Goal: Communication & Community: Answer question/provide support

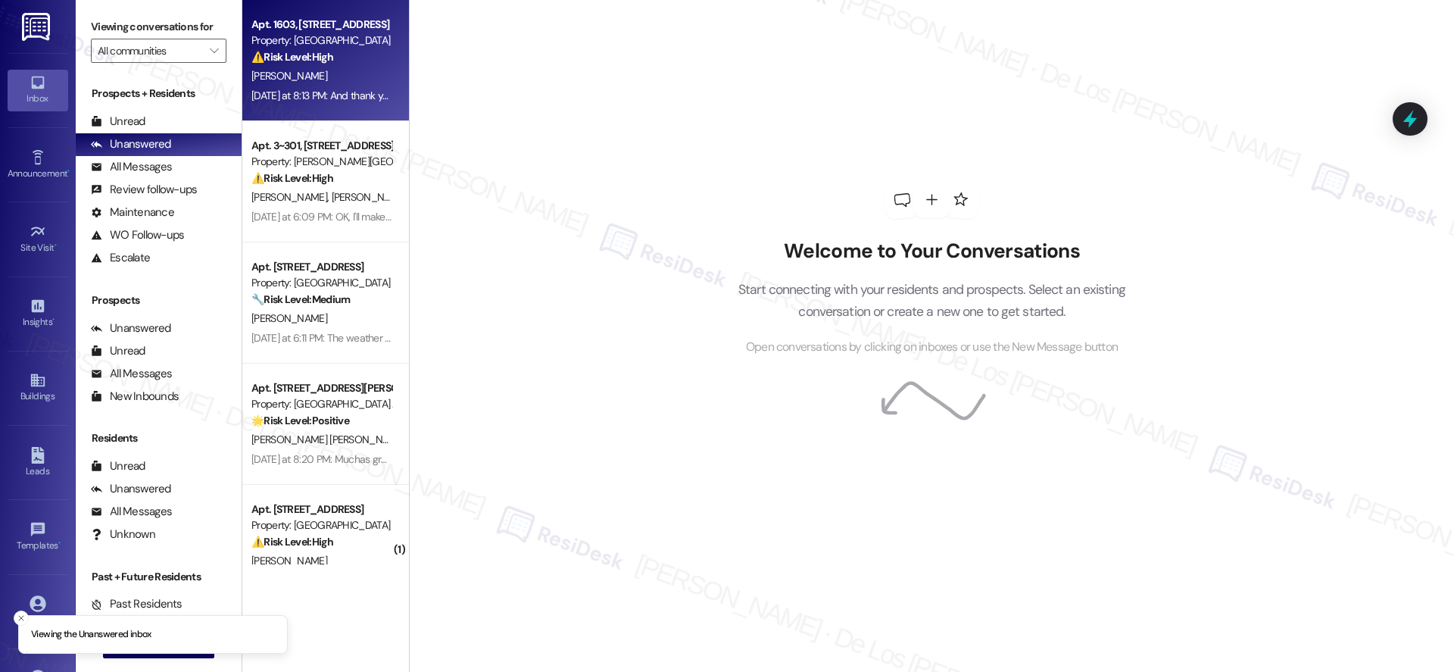
click at [326, 79] on div "[PERSON_NAME]" at bounding box center [321, 76] width 143 height 19
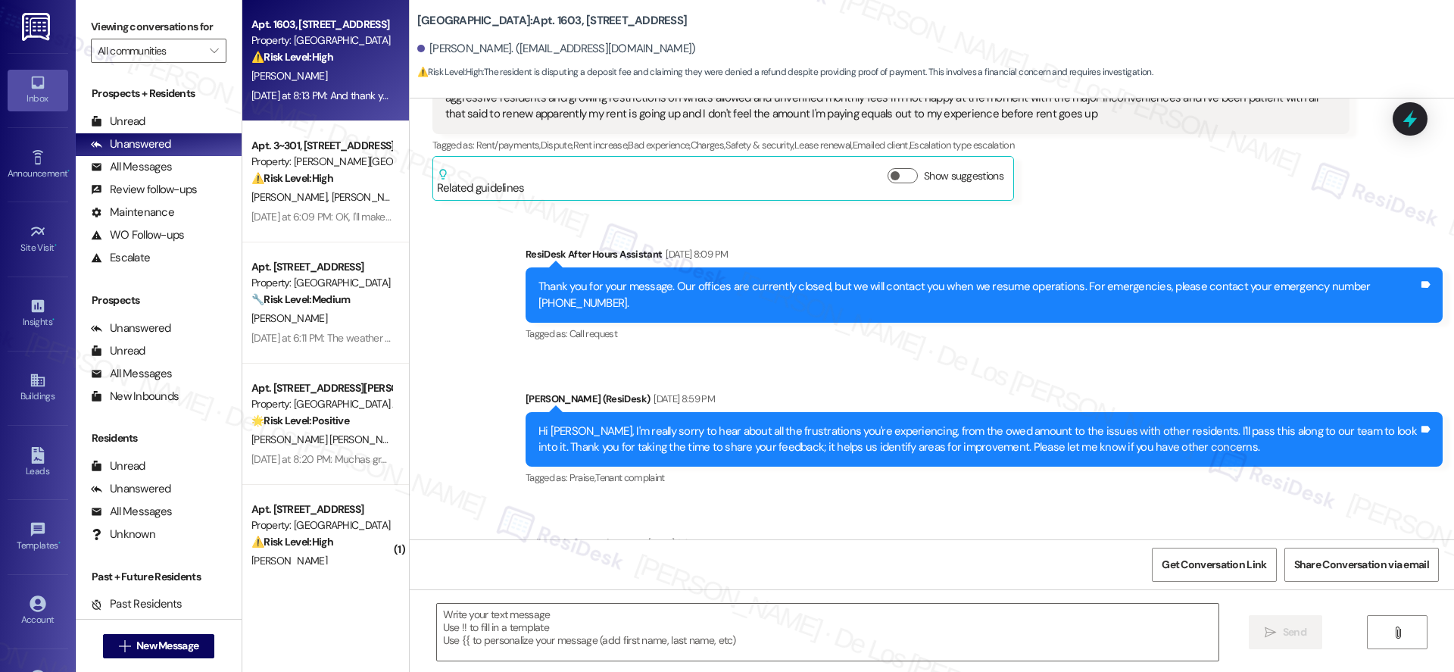
type textarea "Fetching suggested responses. Please feel free to read through the conversation…"
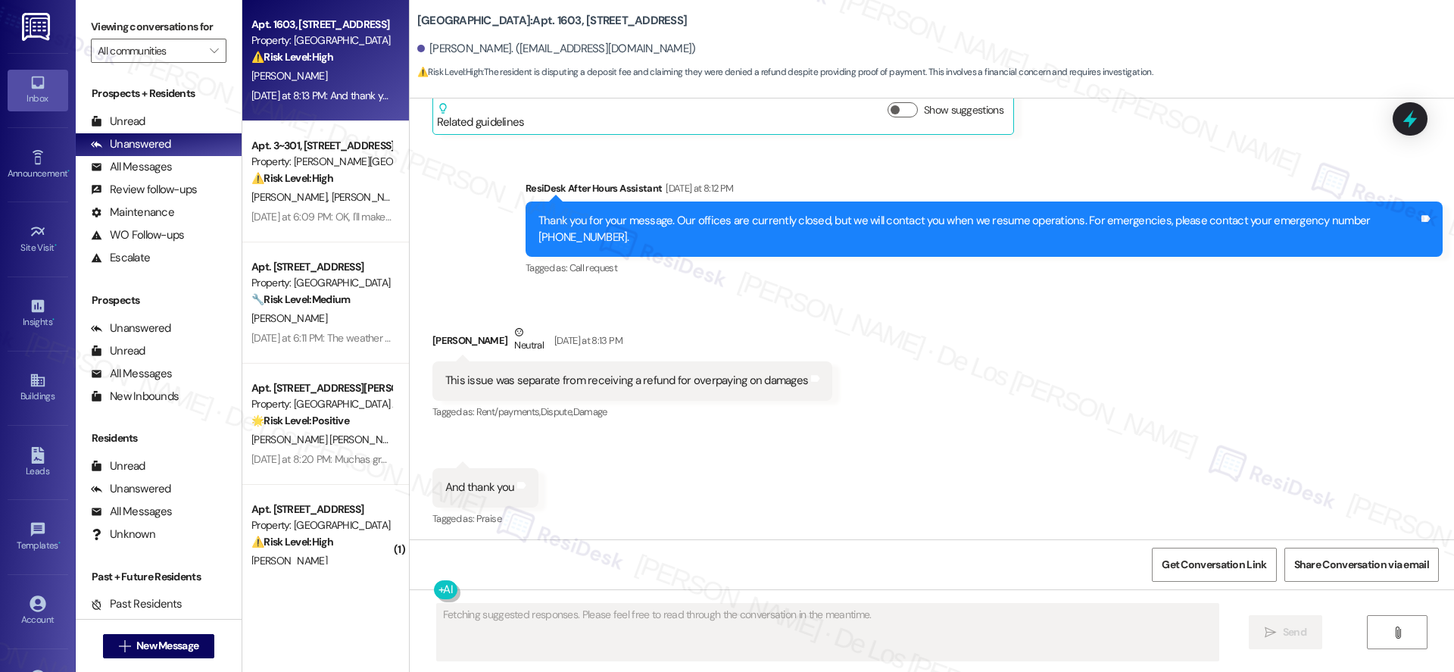
scroll to position [3791, 0]
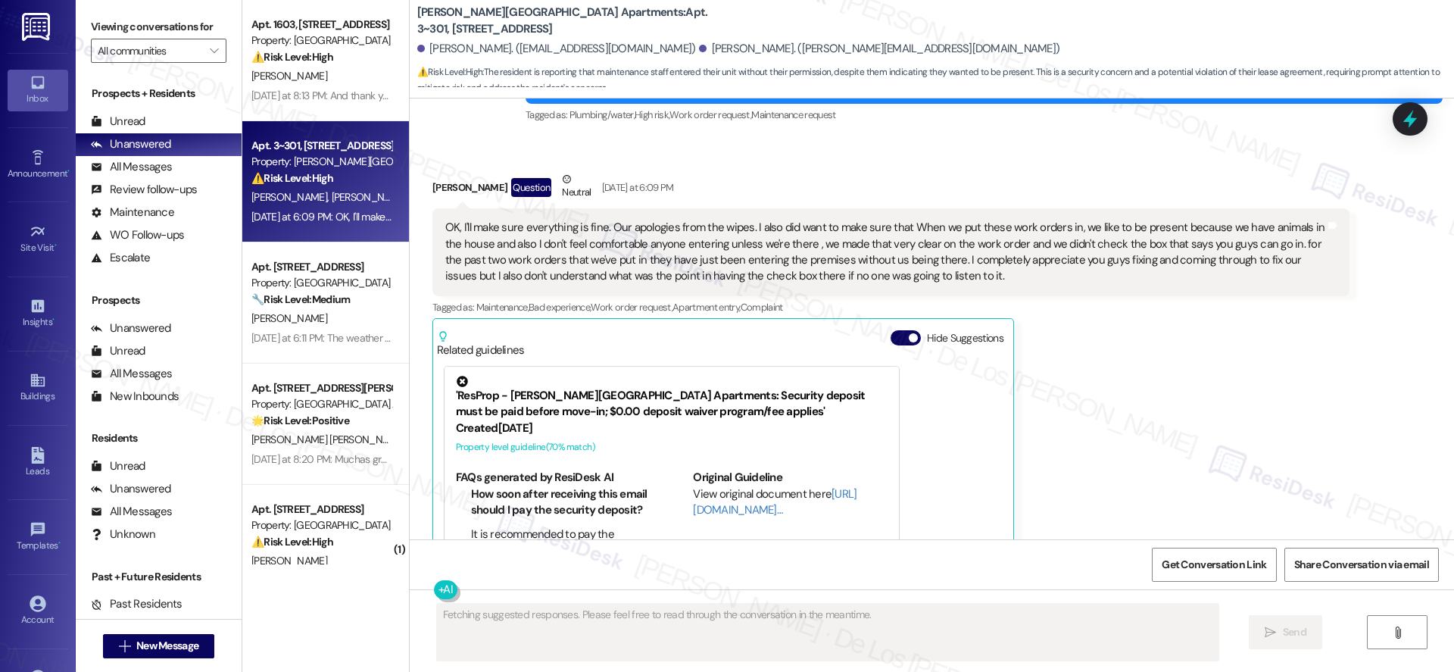
scroll to position [5500, 0]
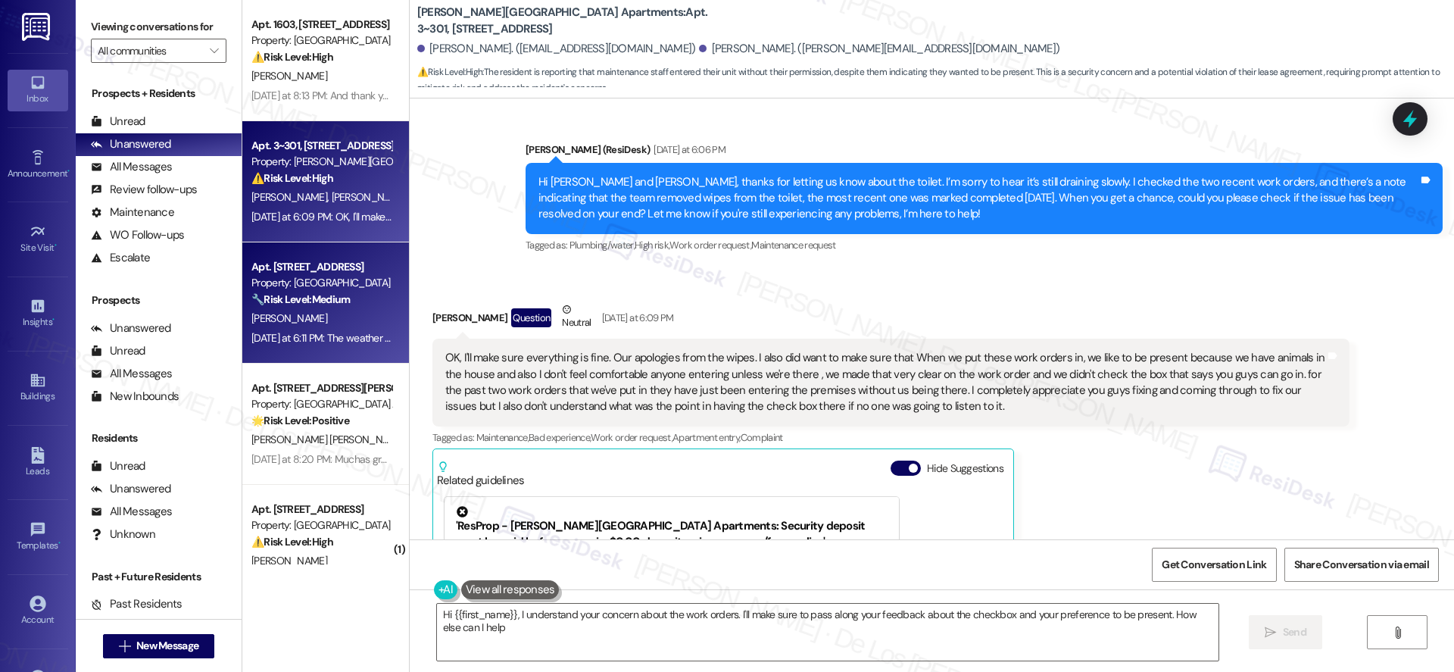
type textarea "Hi {{first_name}}, I understand your concern about the work orders. I'll make s…"
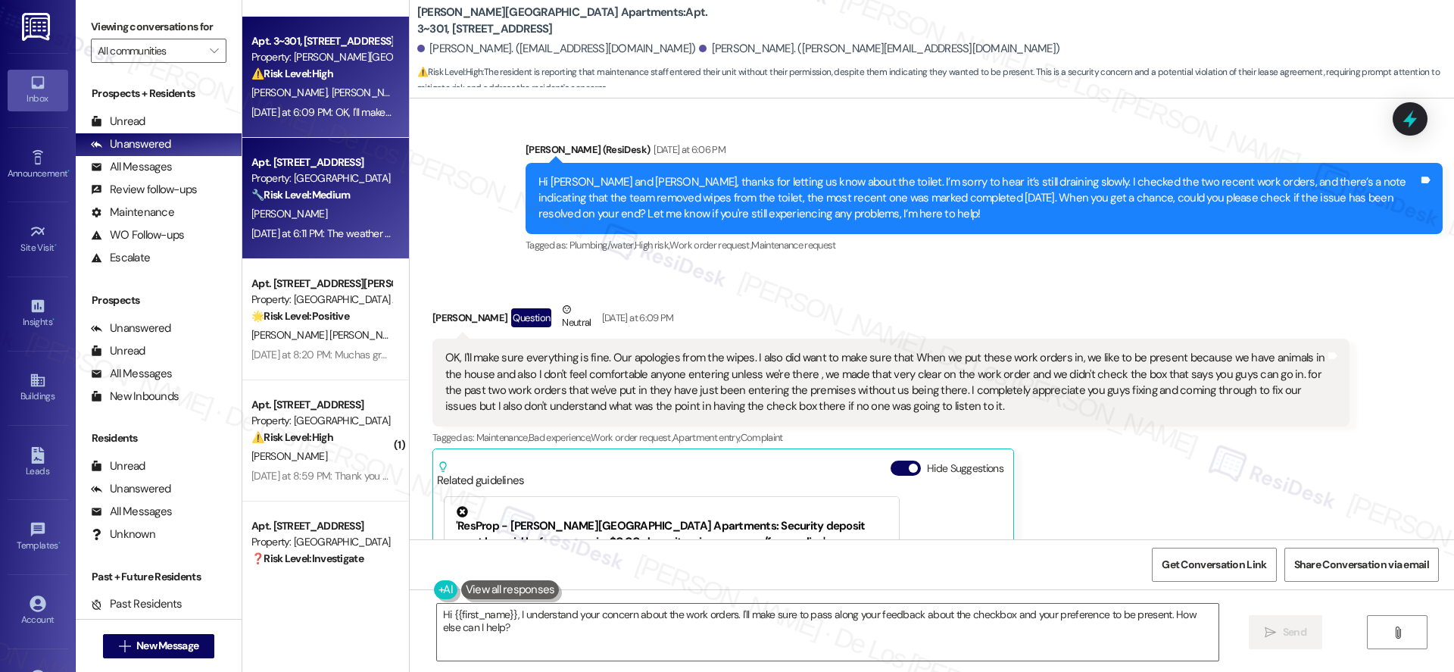
scroll to position [162, 0]
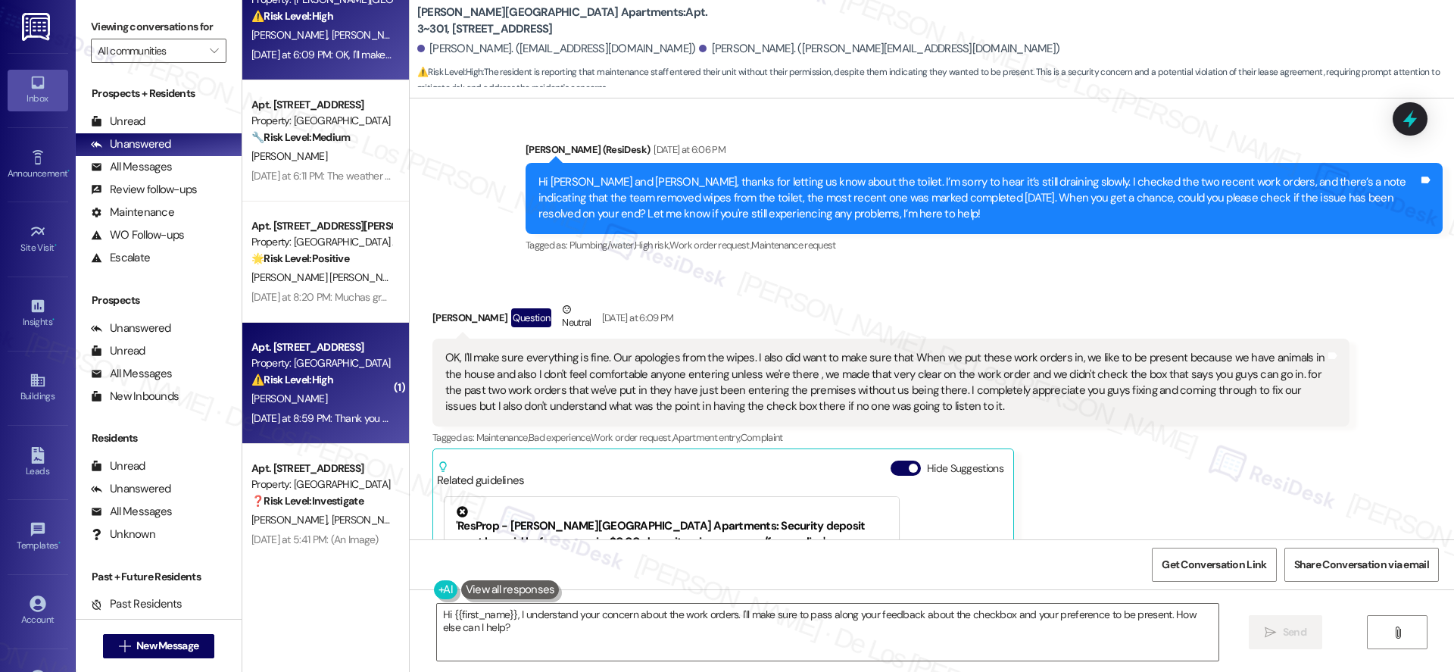
click at [330, 396] on div "[PERSON_NAME]" at bounding box center [321, 398] width 143 height 19
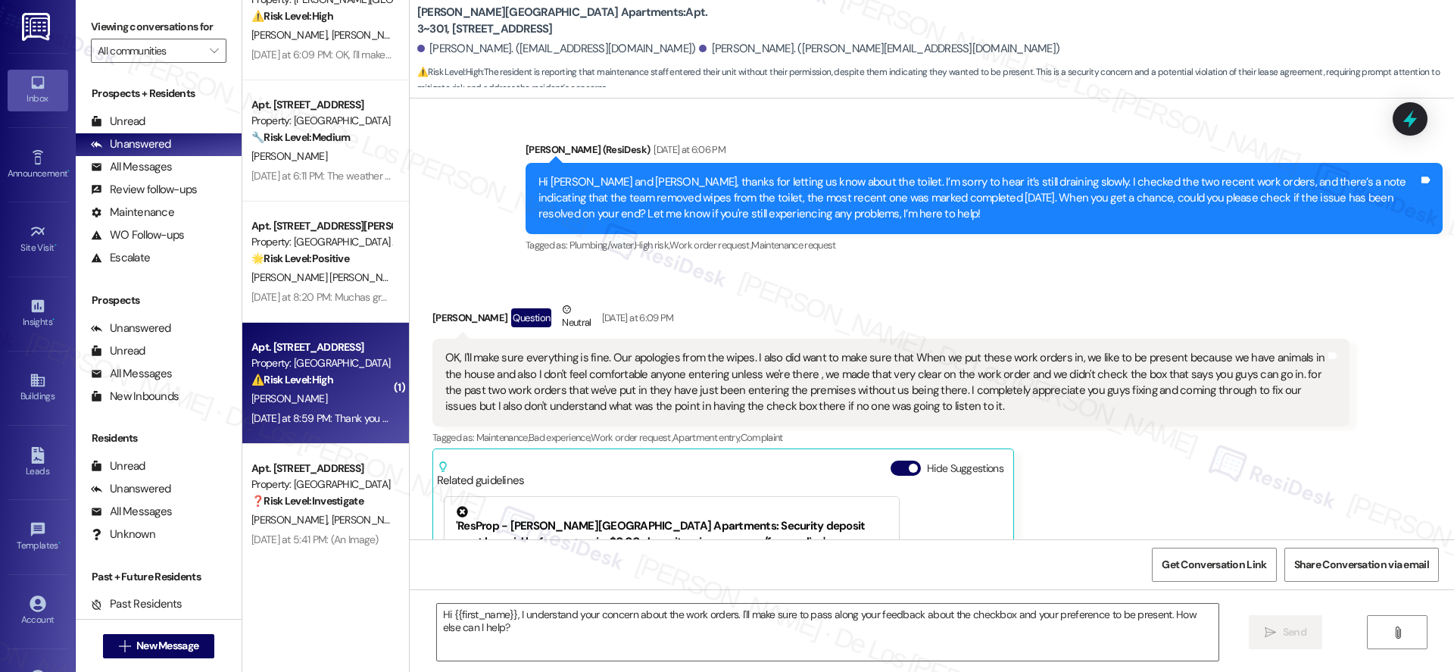
type textarea "Fetching suggested responses. Please feel free to read through the conversation…"
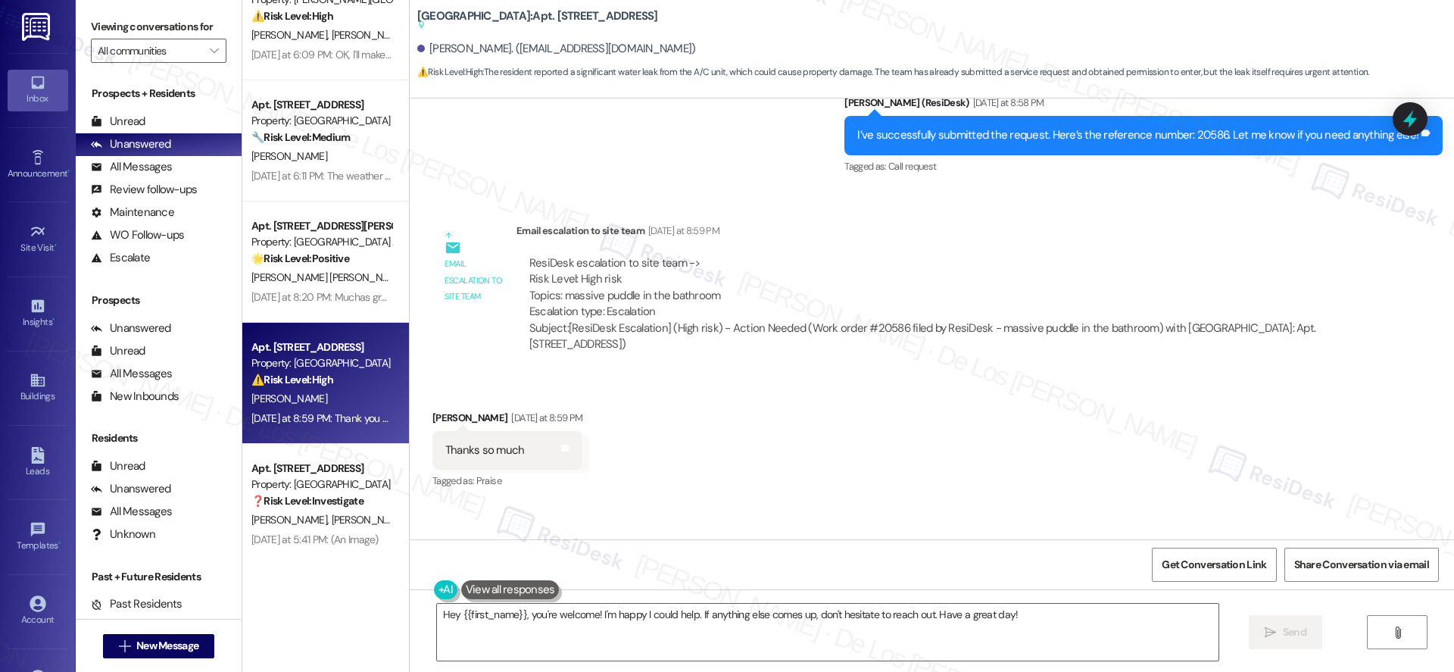
scroll to position [8232, 0]
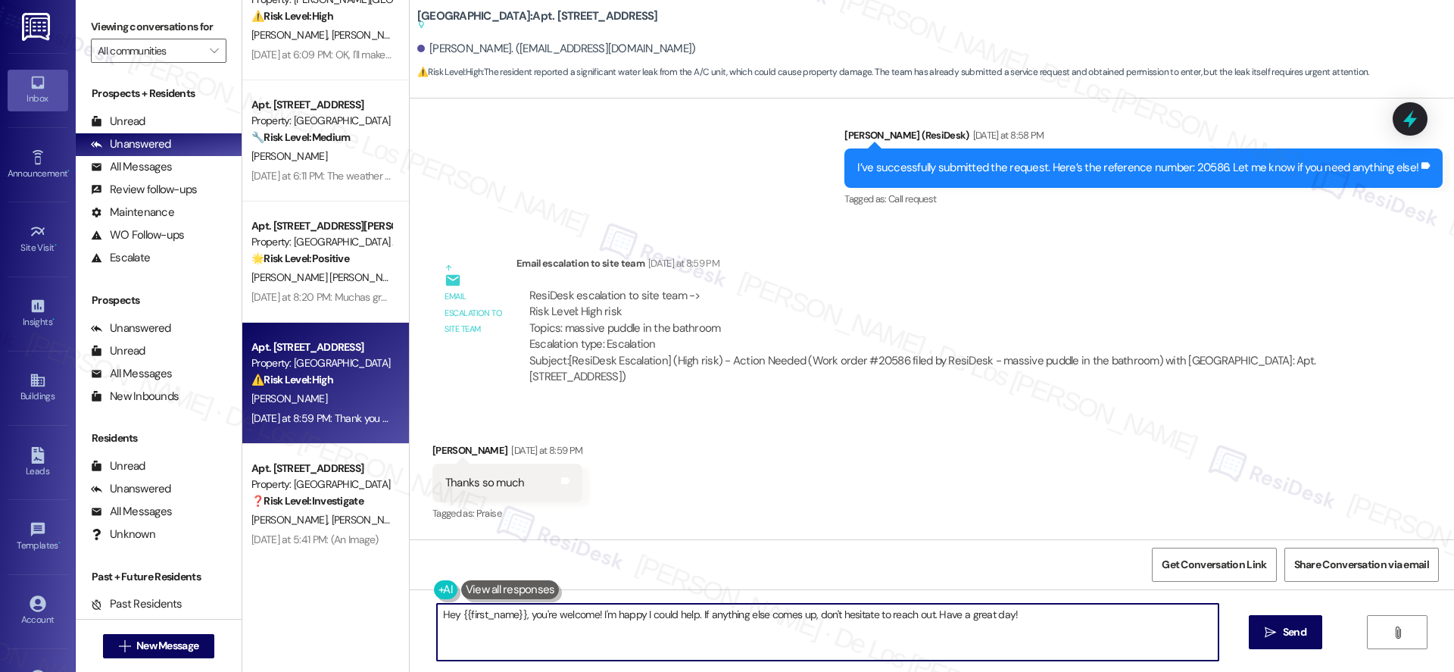
click at [700, 608] on textarea "Hey {{first_name}}, you're welcome! I'm happy I could help. If anything else co…" at bounding box center [828, 632] width 782 height 57
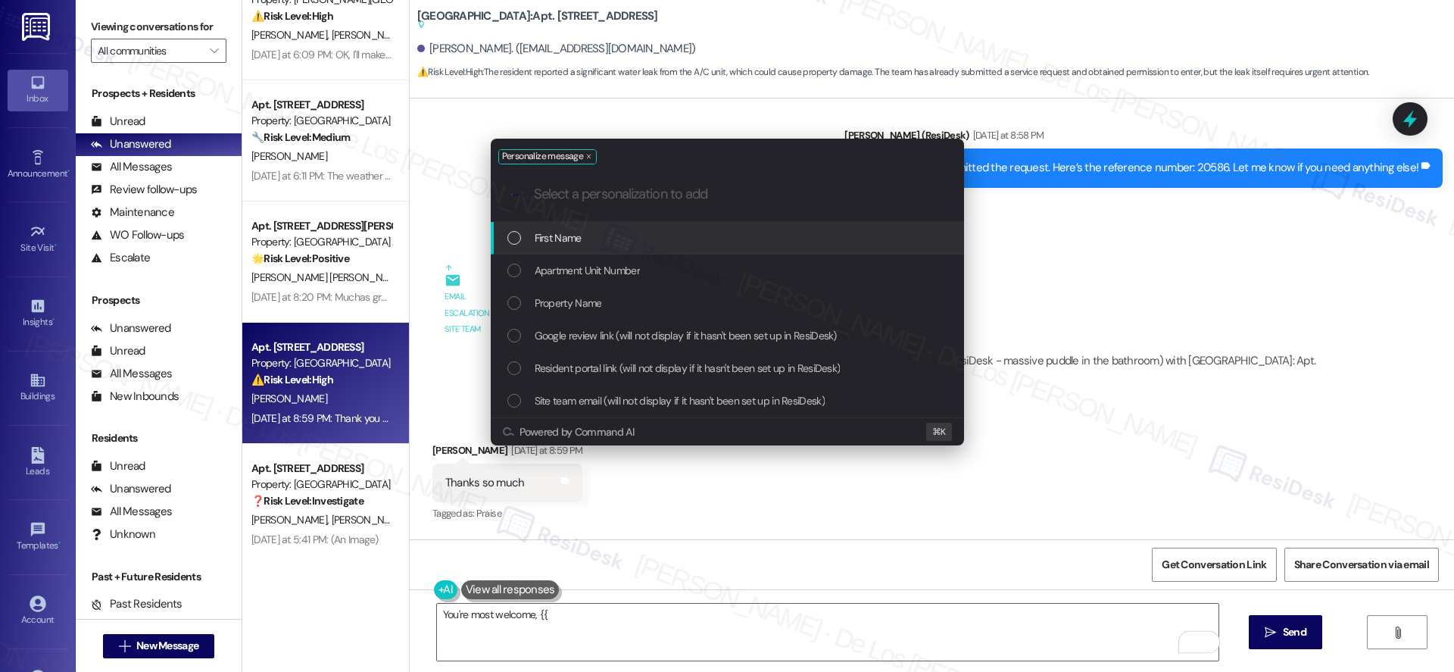
click at [719, 241] on div "First Name" at bounding box center [729, 238] width 443 height 17
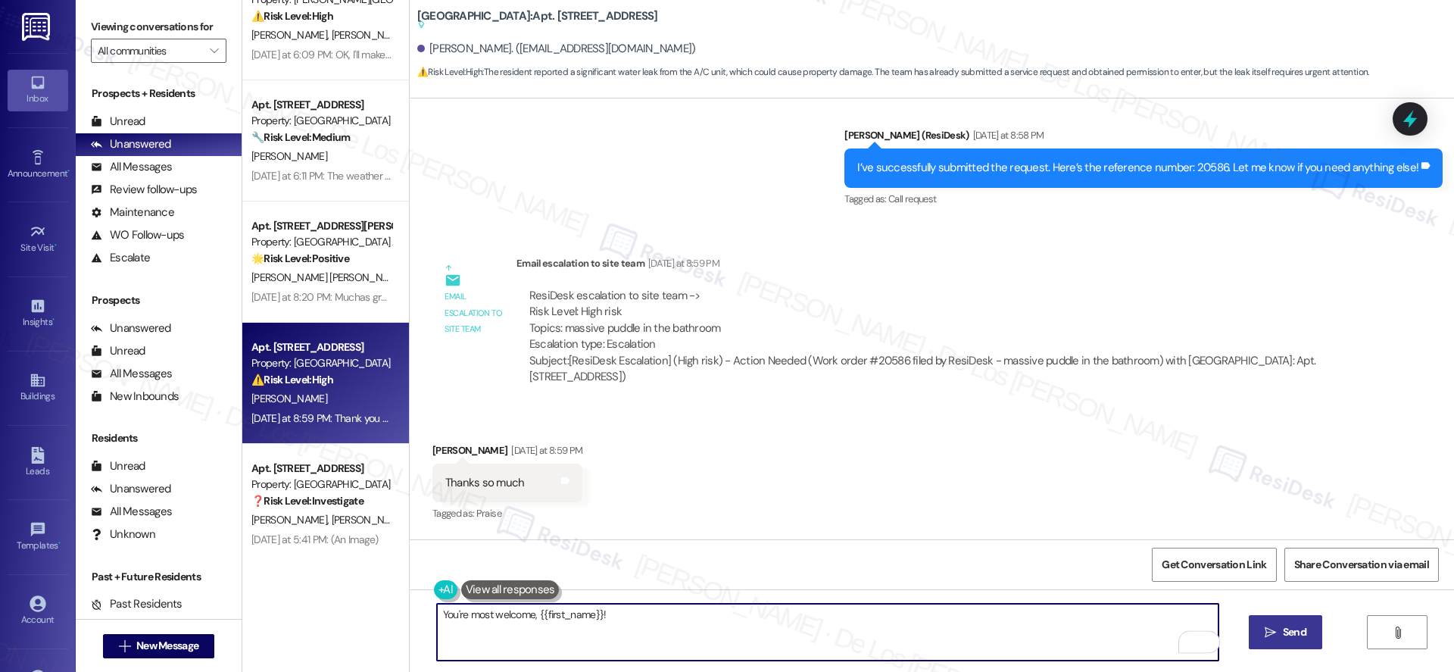
type textarea "You're most welcome, {{first_name}}!"
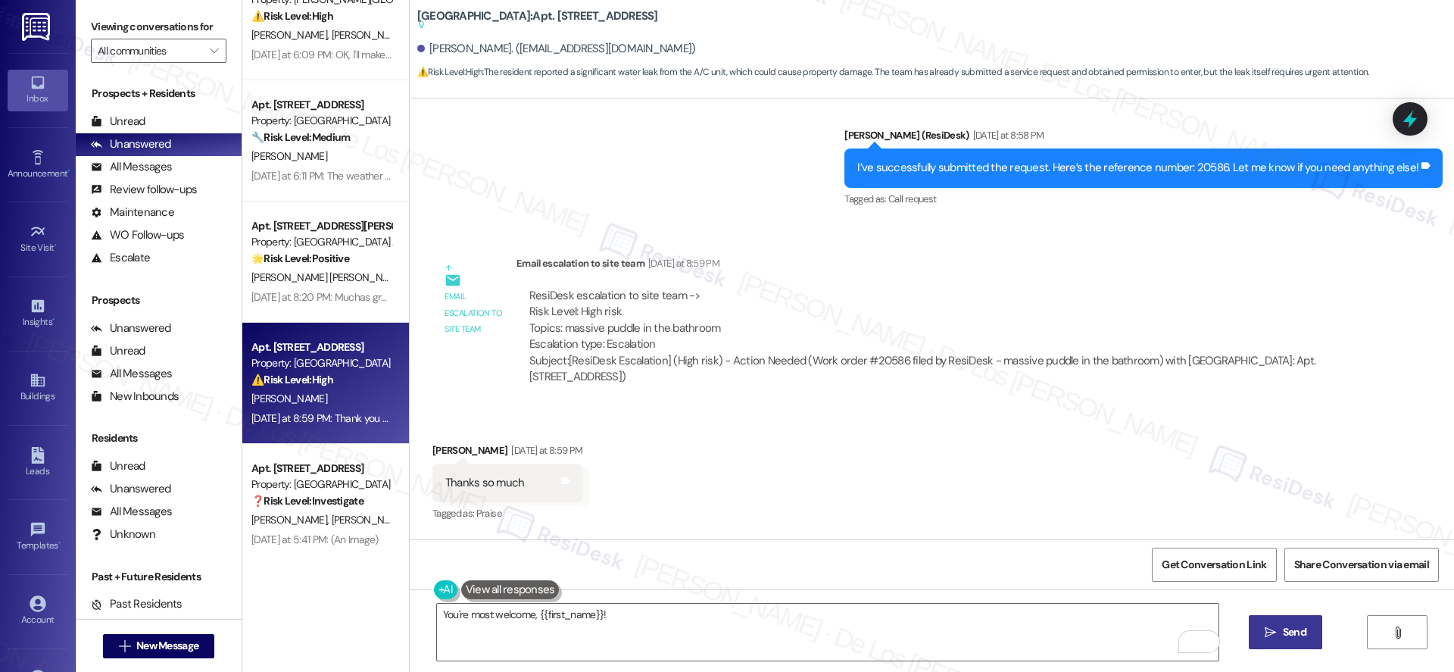
click at [1308, 634] on button " Send" at bounding box center [1285, 632] width 73 height 34
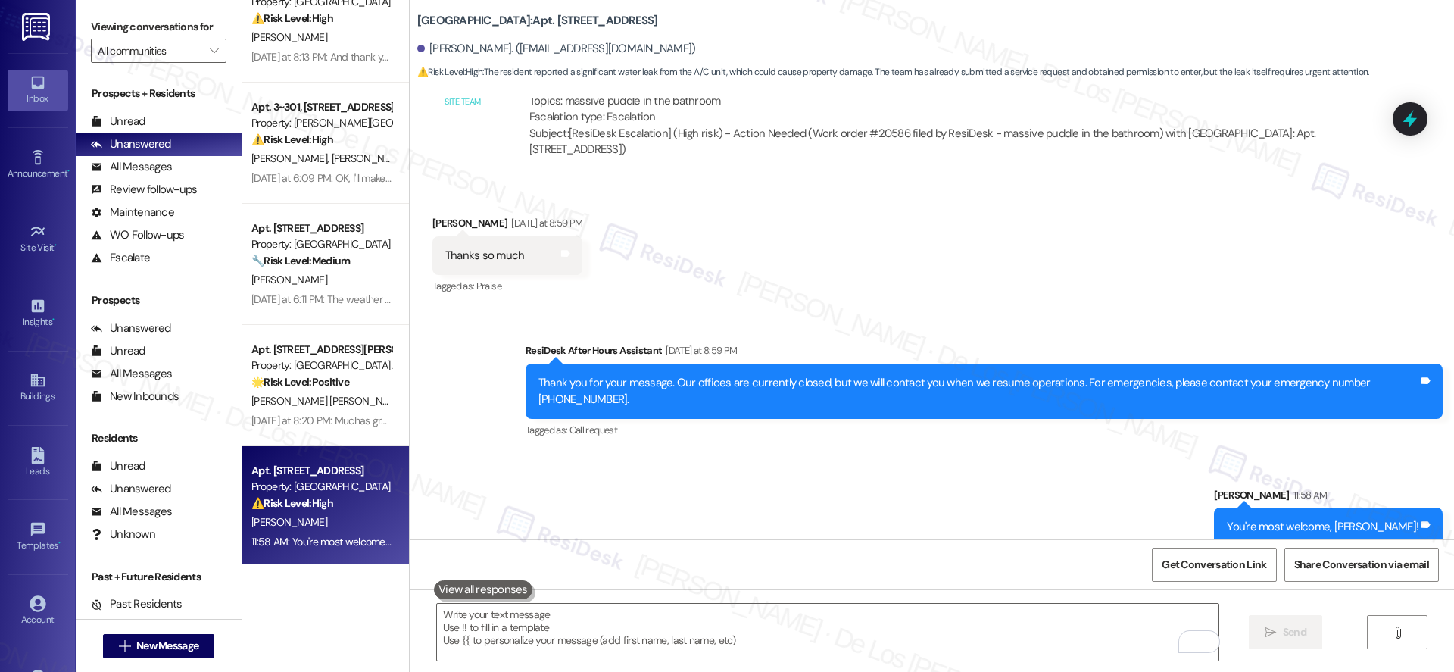
scroll to position [0, 0]
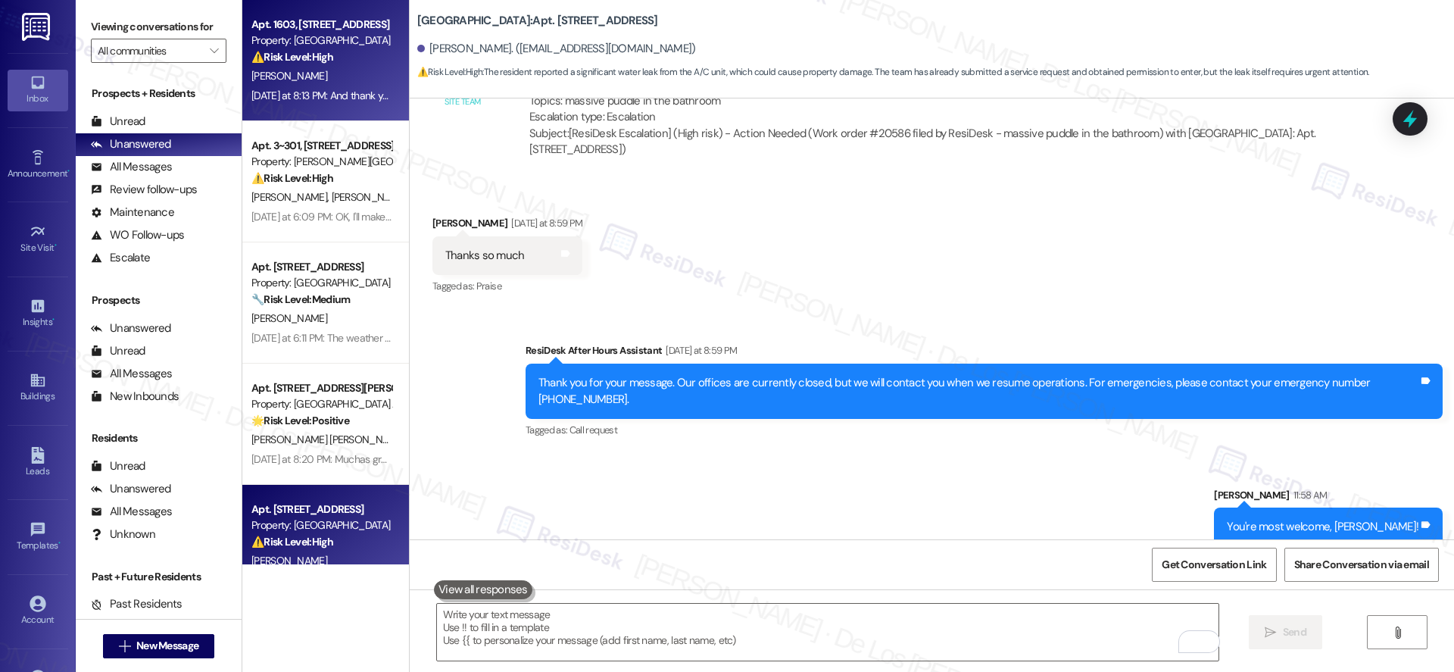
click at [300, 92] on div "Yesterday at 8:13 PM: And thank you Yesterday at 8:13 PM: And thank you" at bounding box center [322, 96] width 142 height 14
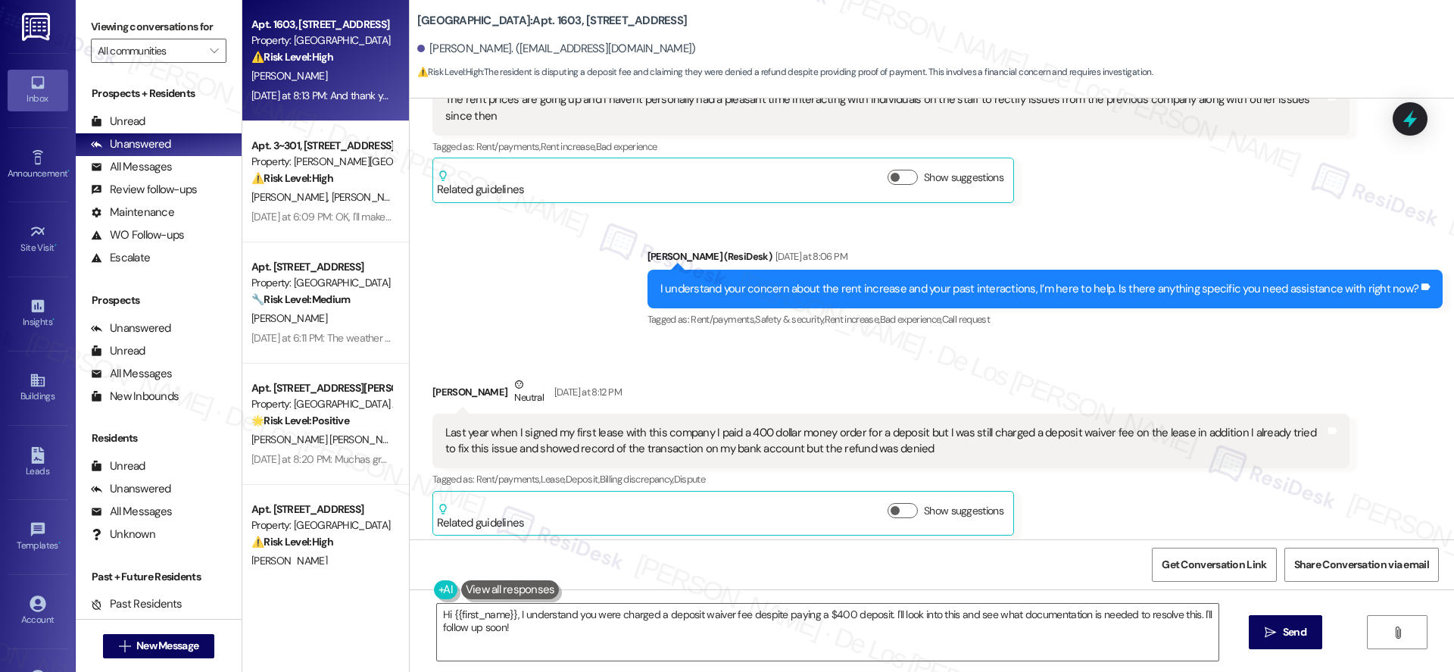
scroll to position [3642, 0]
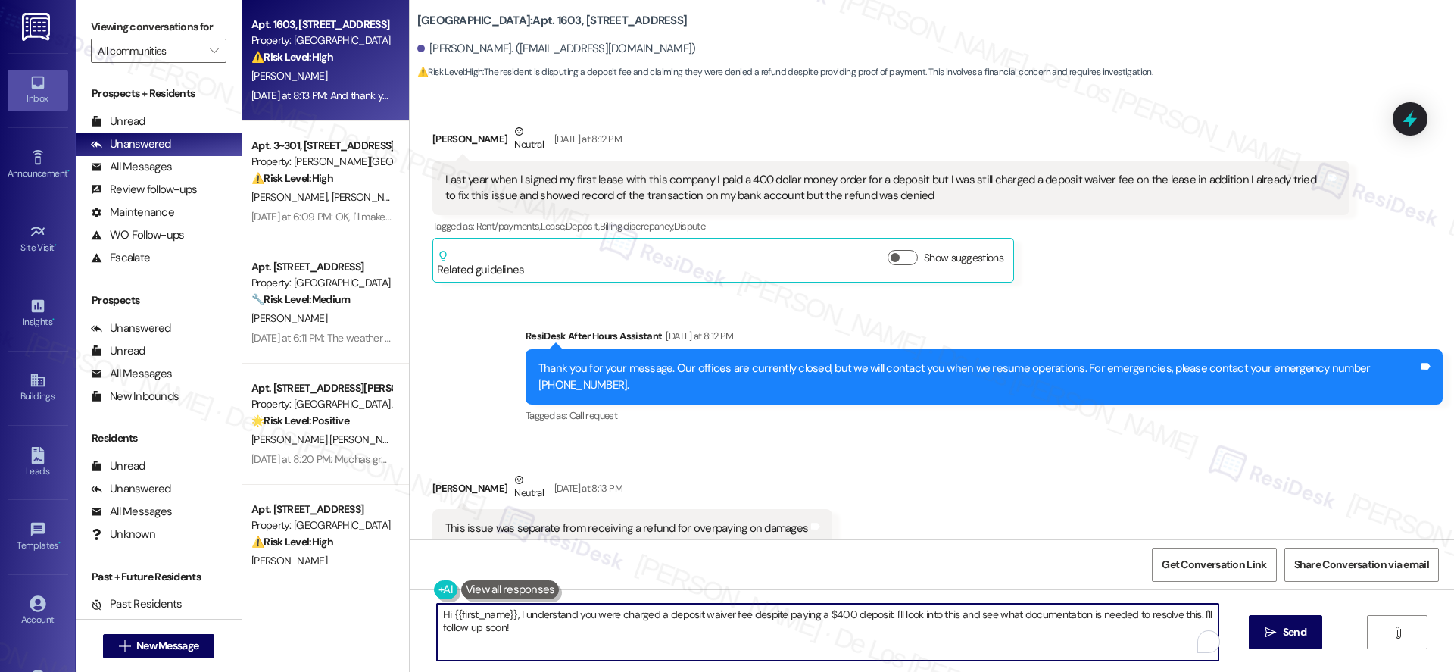
drag, startPoint x: 875, startPoint y: 615, endPoint x: 922, endPoint y: 629, distance: 49.1
click at [922, 629] on textarea "Hi {{first_name}}, I understand you were charged a deposit waiver fee despite p…" at bounding box center [828, 632] width 782 height 57
drag, startPoint x: 879, startPoint y: 613, endPoint x: 940, endPoint y: 614, distance: 61.4
click at [879, 613] on textarea "Hi {{first_name}}, I understand you were charged a deposit waiver fee despite p…" at bounding box center [828, 632] width 782 height 57
paste textarea "thanks for reaching out. I see you were charged a deposit waiver fee even thoug…"
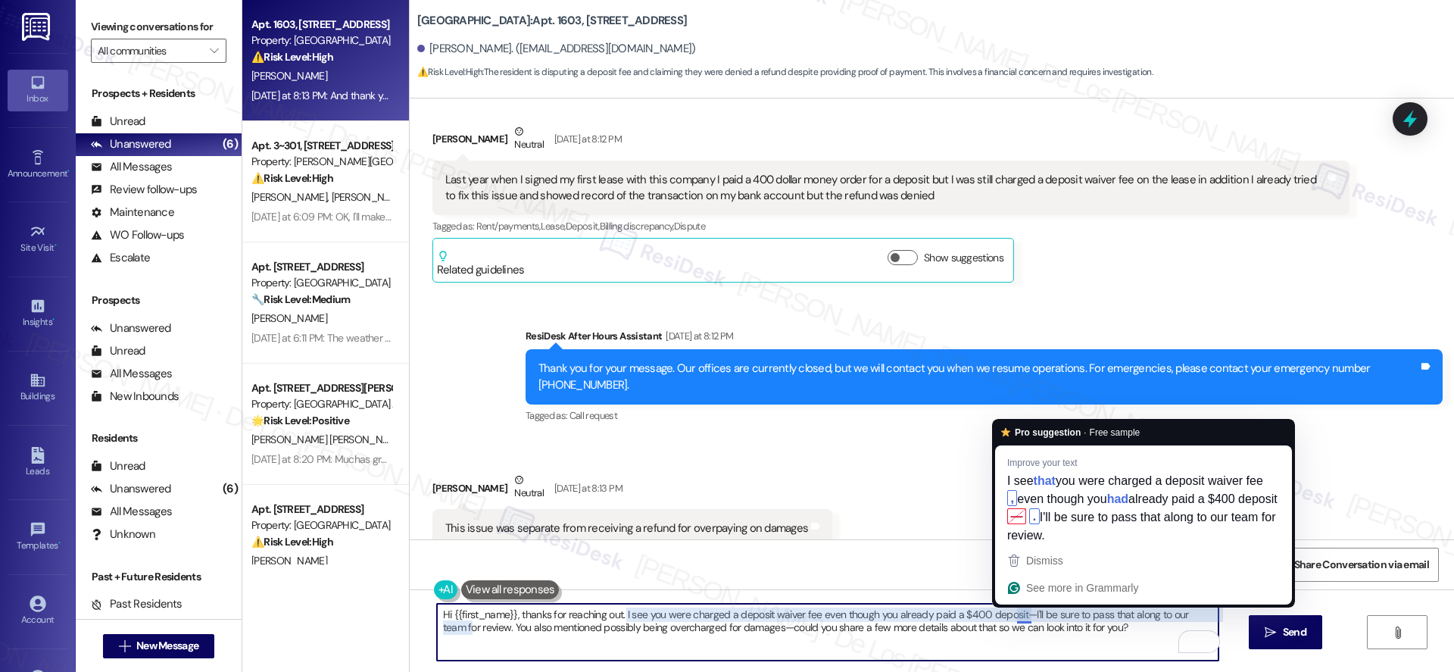
click at [1015, 616] on textarea "Hi {{first_name}}, thanks for reaching out. I see you were charged a deposit wa…" at bounding box center [828, 632] width 782 height 57
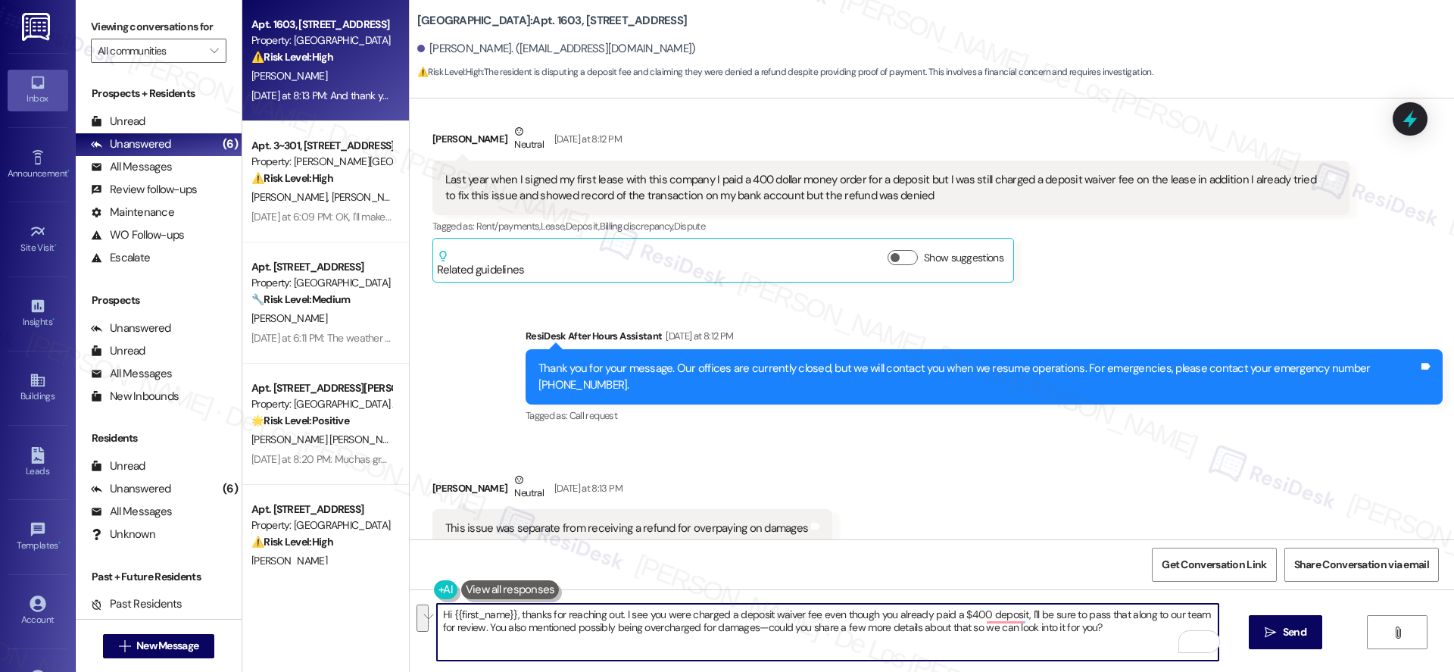
drag, startPoint x: 1067, startPoint y: 616, endPoint x: 460, endPoint y: 628, distance: 606.9
click at [460, 629] on textarea "Hi {{first_name}}, thanks for reaching out. I see you were charged a deposit wa…" at bounding box center [828, 632] width 782 height 57
drag, startPoint x: 558, startPoint y: 626, endPoint x: 621, endPoint y: 625, distance: 62.9
click at [558, 626] on textarea "Hi {{first_name}}, thanks for reaching out. I see you were charged a deposit wa…" at bounding box center [828, 632] width 782 height 57
drag, startPoint x: 629, startPoint y: 629, endPoint x: 594, endPoint y: 631, distance: 34.9
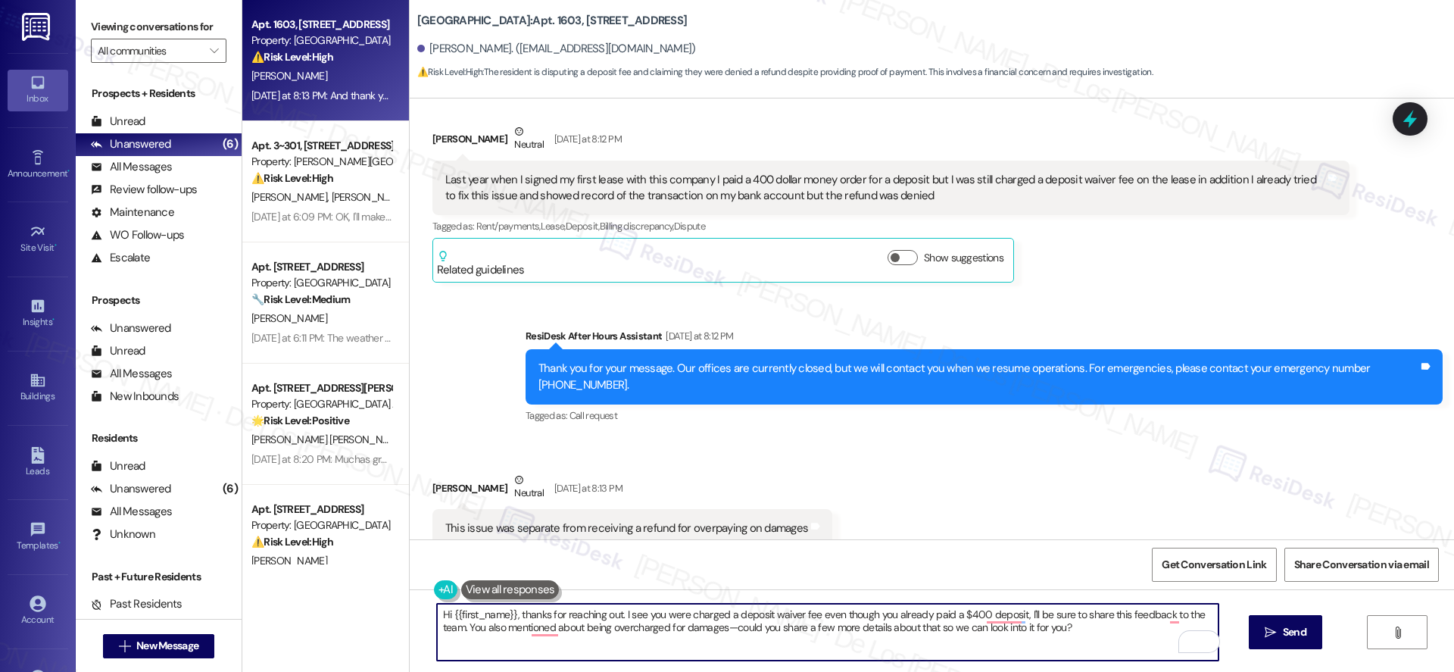
click at [592, 632] on textarea "Hi {{first_name}}, thanks for reaching out. I see you were charged a deposit wa…" at bounding box center [828, 632] width 782 height 57
drag, startPoint x: 659, startPoint y: 622, endPoint x: 716, endPoint y: 614, distance: 57.3
click at [660, 622] on textarea "Hi {{first_name}}, thanks for reaching out. I see you were charged a deposit wa…" at bounding box center [828, 632] width 782 height 57
drag, startPoint x: 836, startPoint y: 629, endPoint x: 1064, endPoint y: 651, distance: 229.8
click at [1064, 651] on textarea "Hi {{first_name}}, thanks for reaching out. I see you were charged a deposit wa…" at bounding box center [828, 632] width 782 height 57
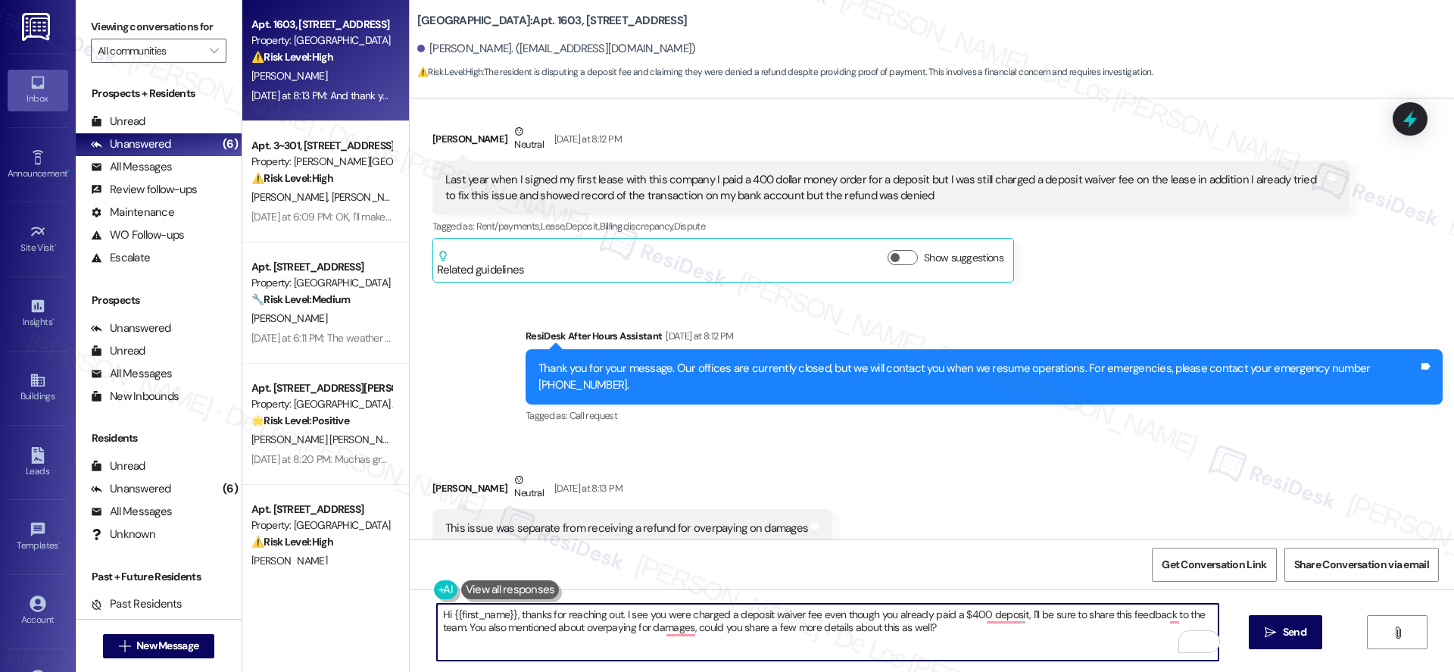
click at [975, 629] on textarea "Hi {{first_name}}, thanks for reaching out. I see you were charged a deposit wa…" at bounding box center [828, 632] width 782 height 57
type textarea "Hi {{first_name}}, thanks for reaching out. I see you were charged a deposit wa…"
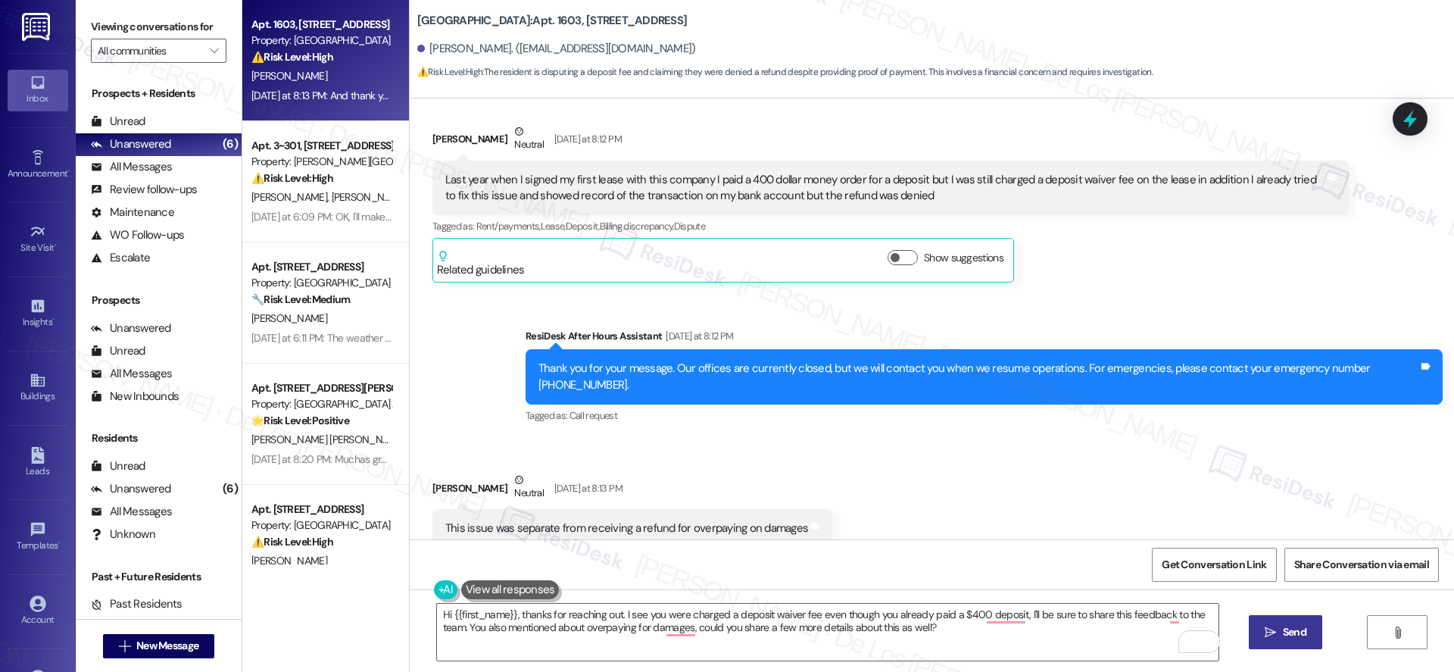
click at [1276, 621] on button " Send" at bounding box center [1285, 632] width 73 height 34
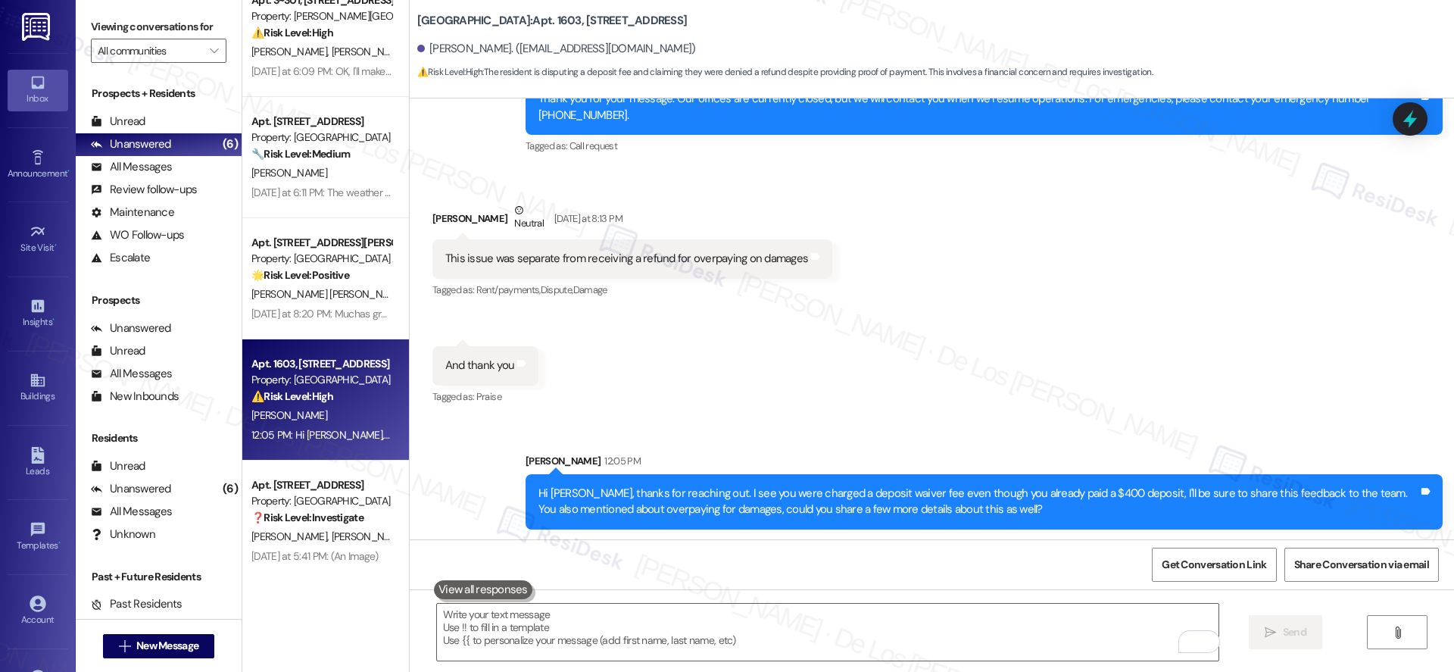
scroll to position [41, 0]
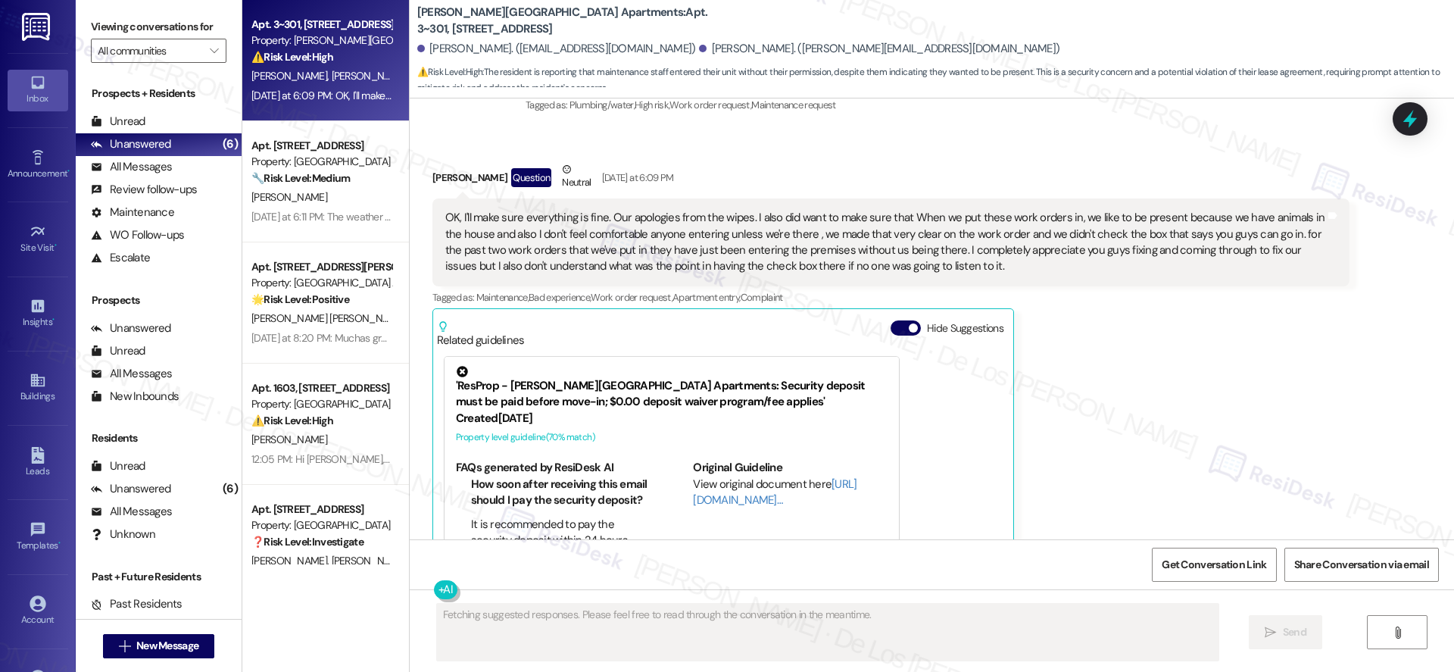
scroll to position [5639, 0]
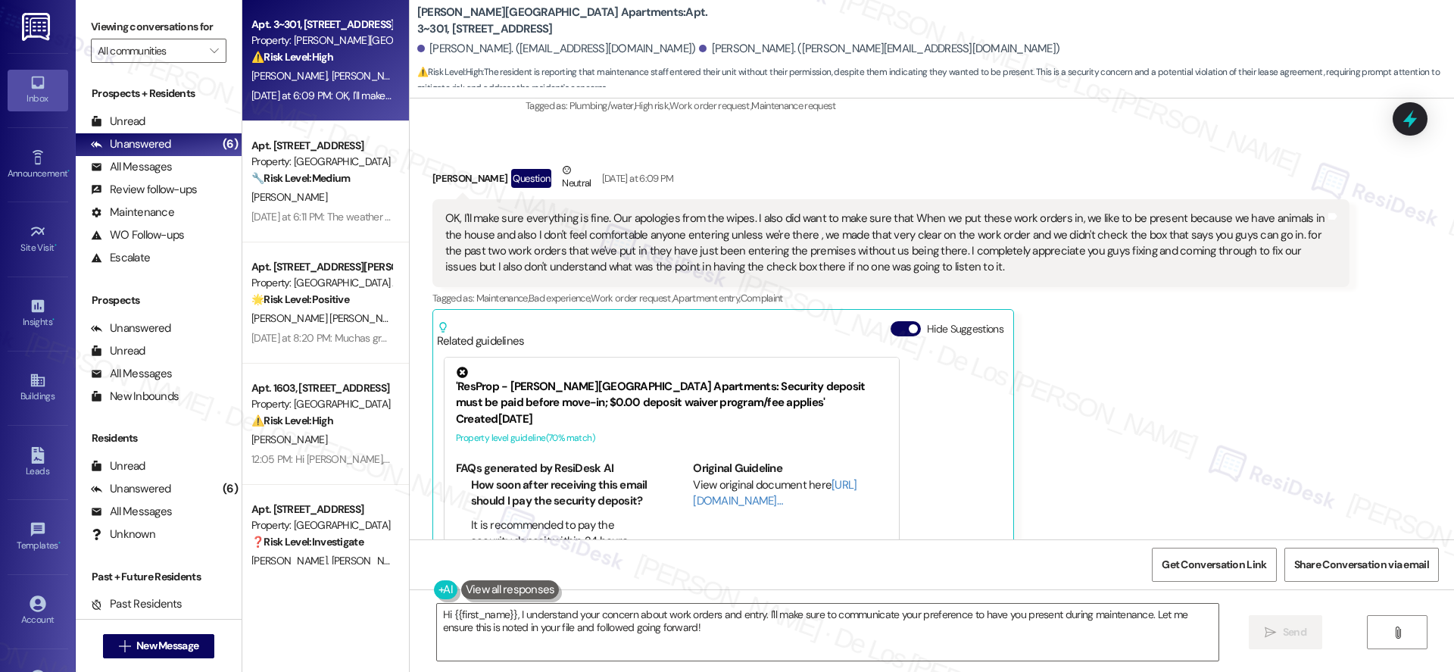
click at [892, 321] on button "Hide Suggestions" at bounding box center [906, 328] width 30 height 15
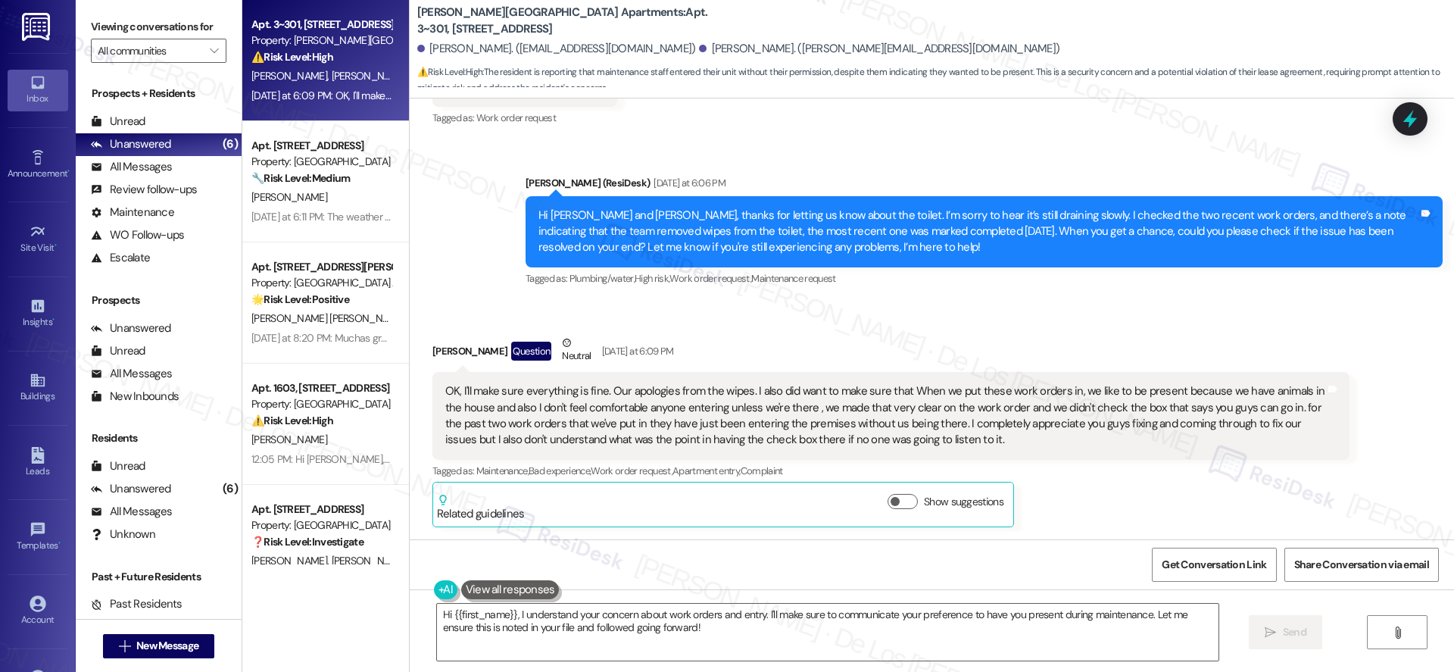
scroll to position [5429, 0]
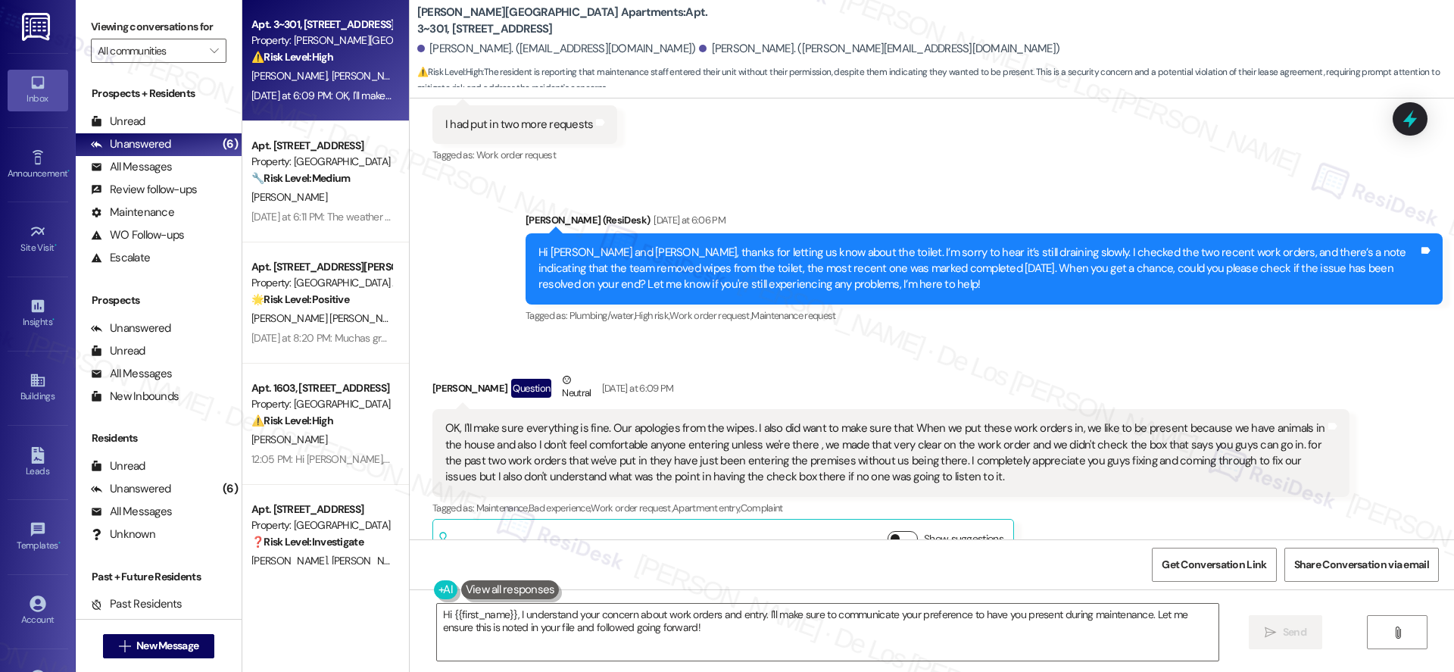
click at [888, 531] on button "Show suggestions" at bounding box center [903, 538] width 30 height 15
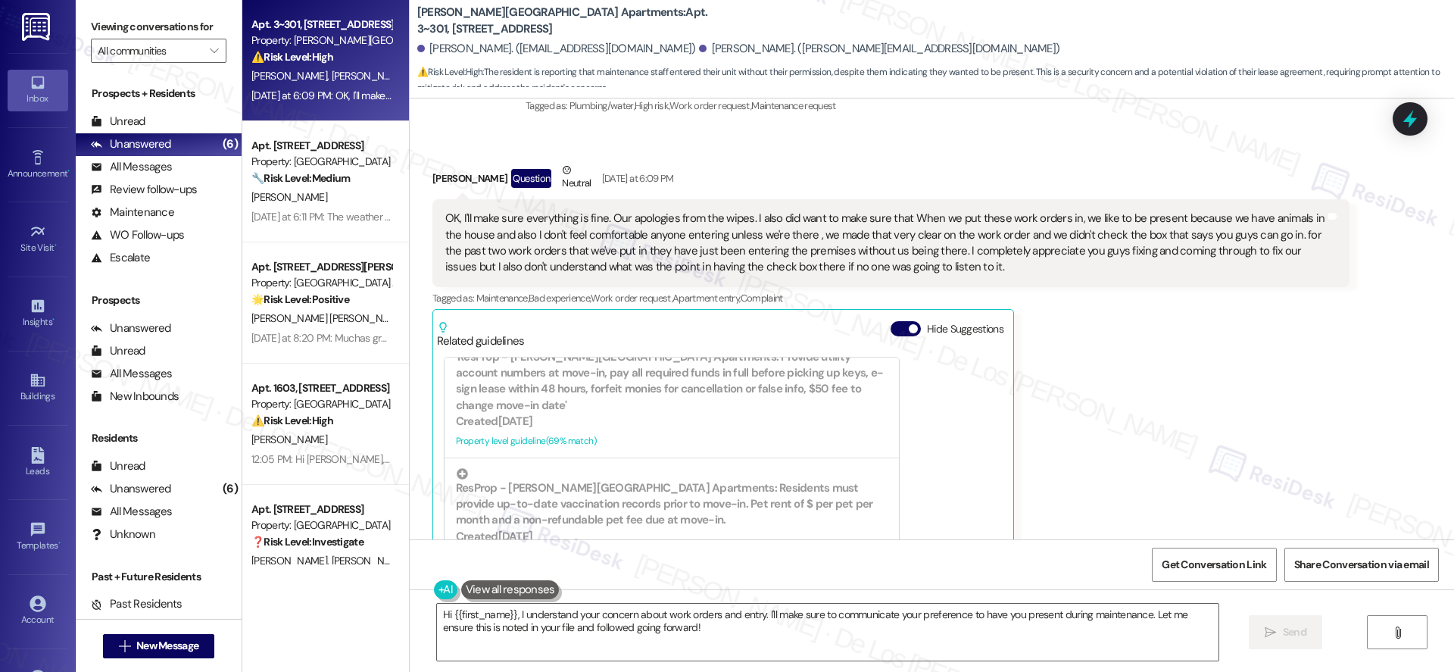
scroll to position [0, 0]
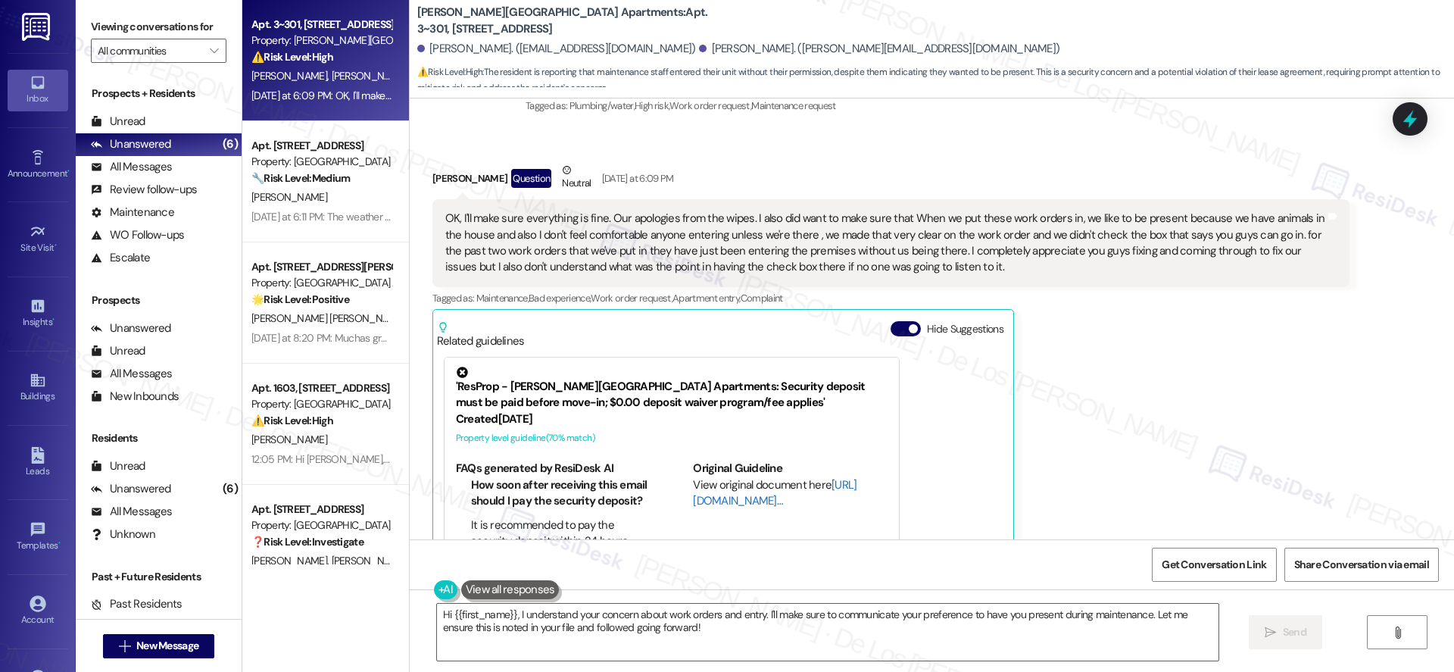
click at [714, 477] on link "[URL][DOMAIN_NAME]…" at bounding box center [775, 492] width 164 height 31
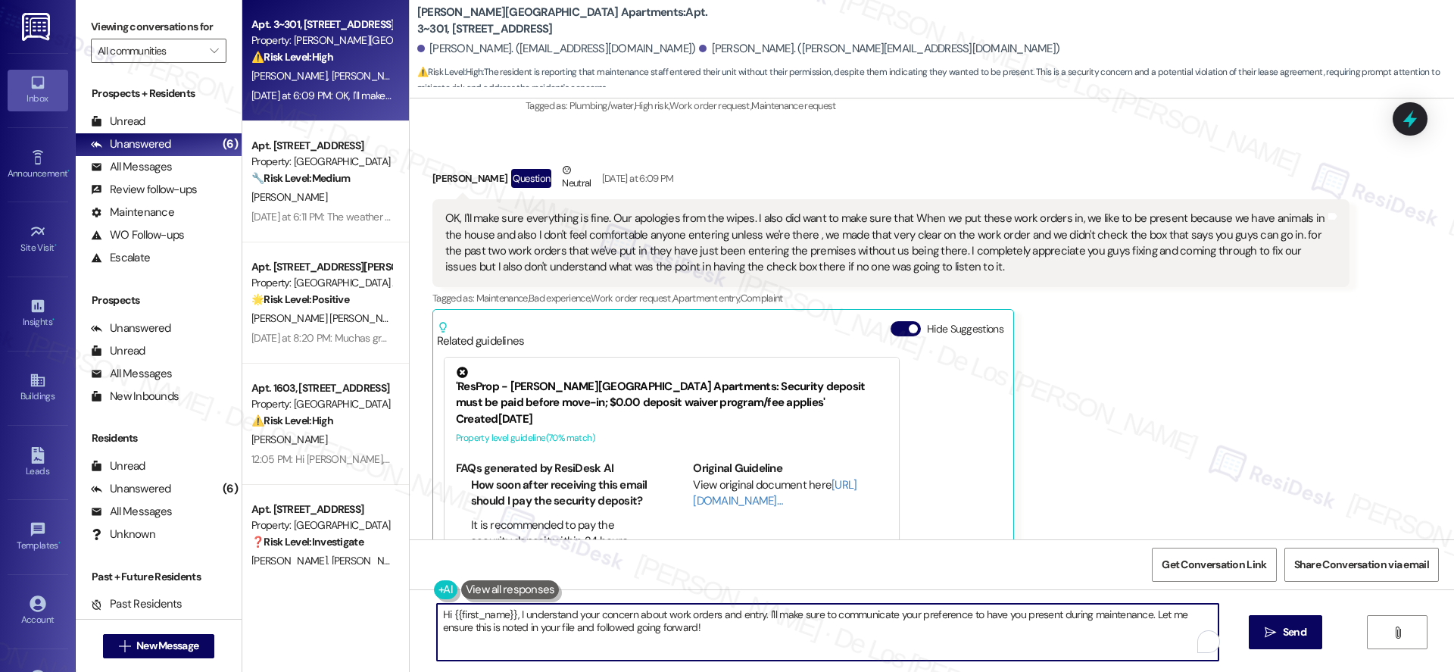
drag, startPoint x: 1143, startPoint y: 612, endPoint x: 1236, endPoint y: 643, distance: 98.2
click at [1173, 636] on textarea "Hi {{first_name}}, I understand your concern about work orders and entry. I'll …" at bounding box center [828, 632] width 782 height 57
paste textarea "I totally understand your concern about work orders and entry. I’ll make sure t…"
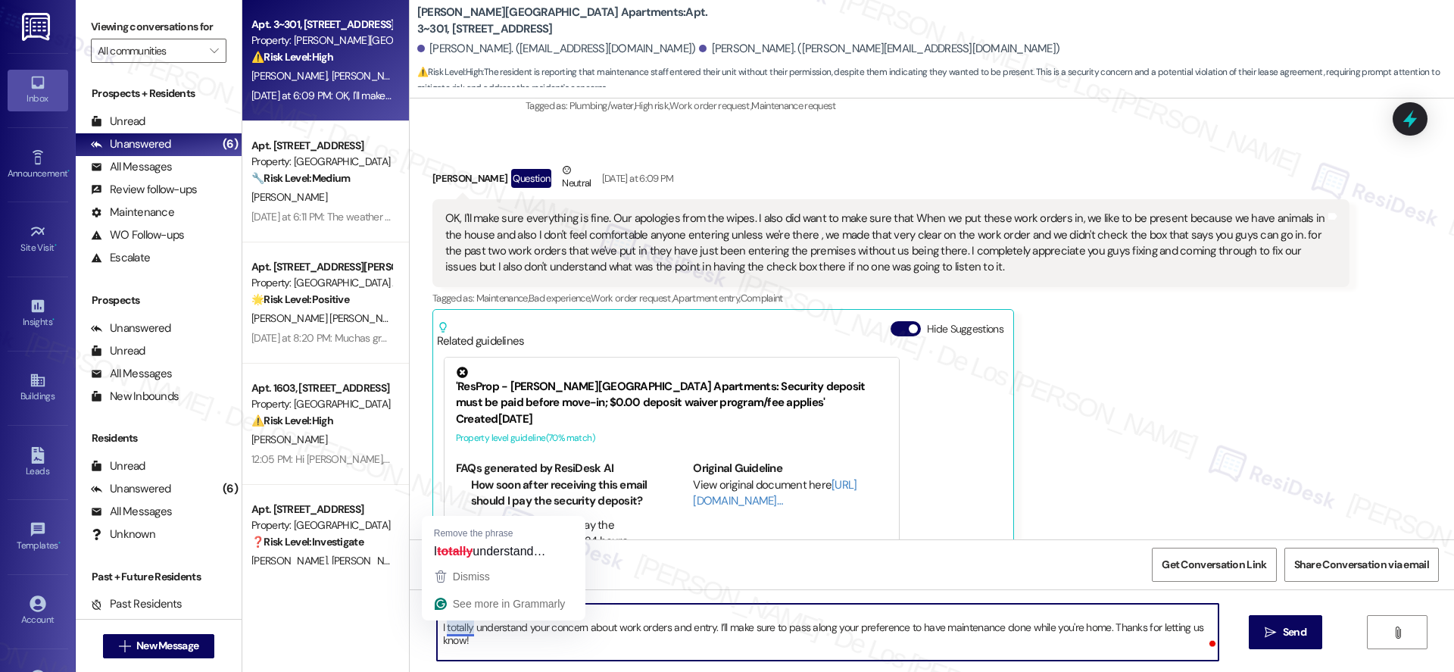
click at [437, 631] on textarea "Hi {{first_name}}, I totally understand your concern about work orders and entr…" at bounding box center [828, 632] width 782 height 57
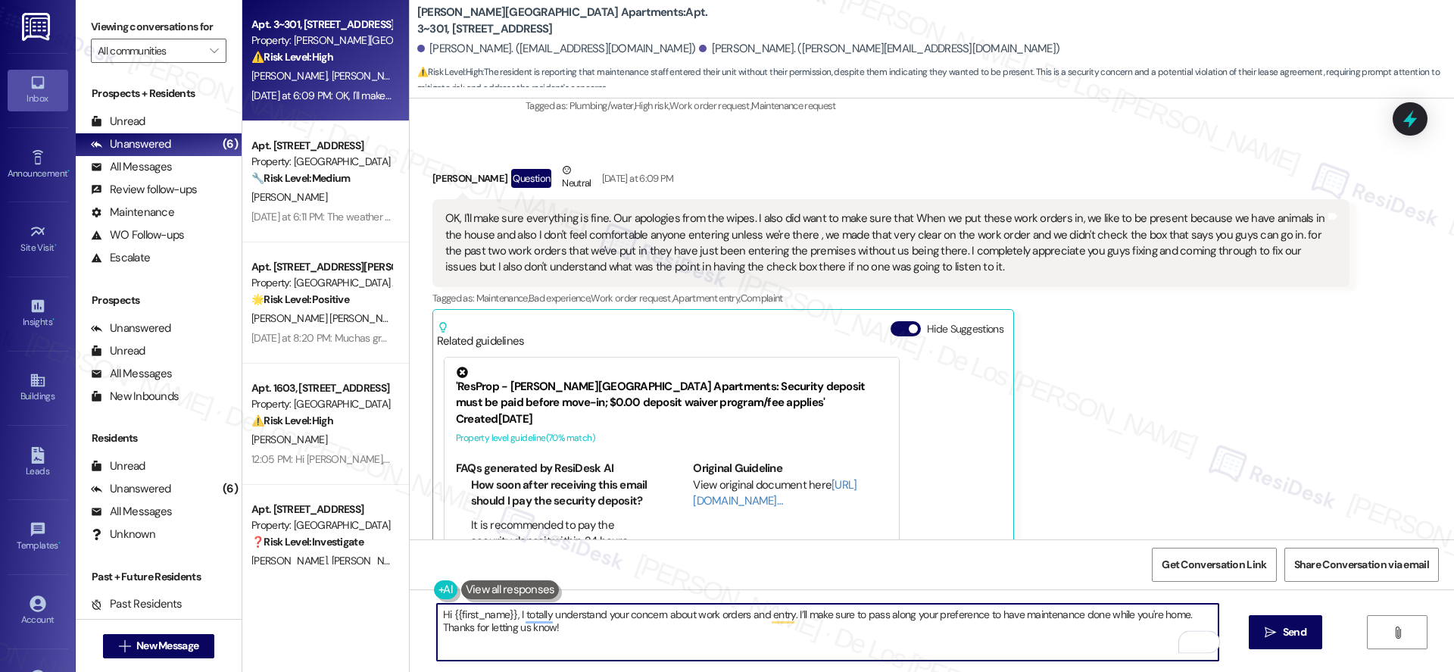
click at [823, 635] on textarea "Hi {{first_name}}, I totally understand your concern about work orders and entr…" at bounding box center [828, 632] width 782 height 57
type textarea "Hi {{first_name}}, I totally understand your concern about work orders and entr…"
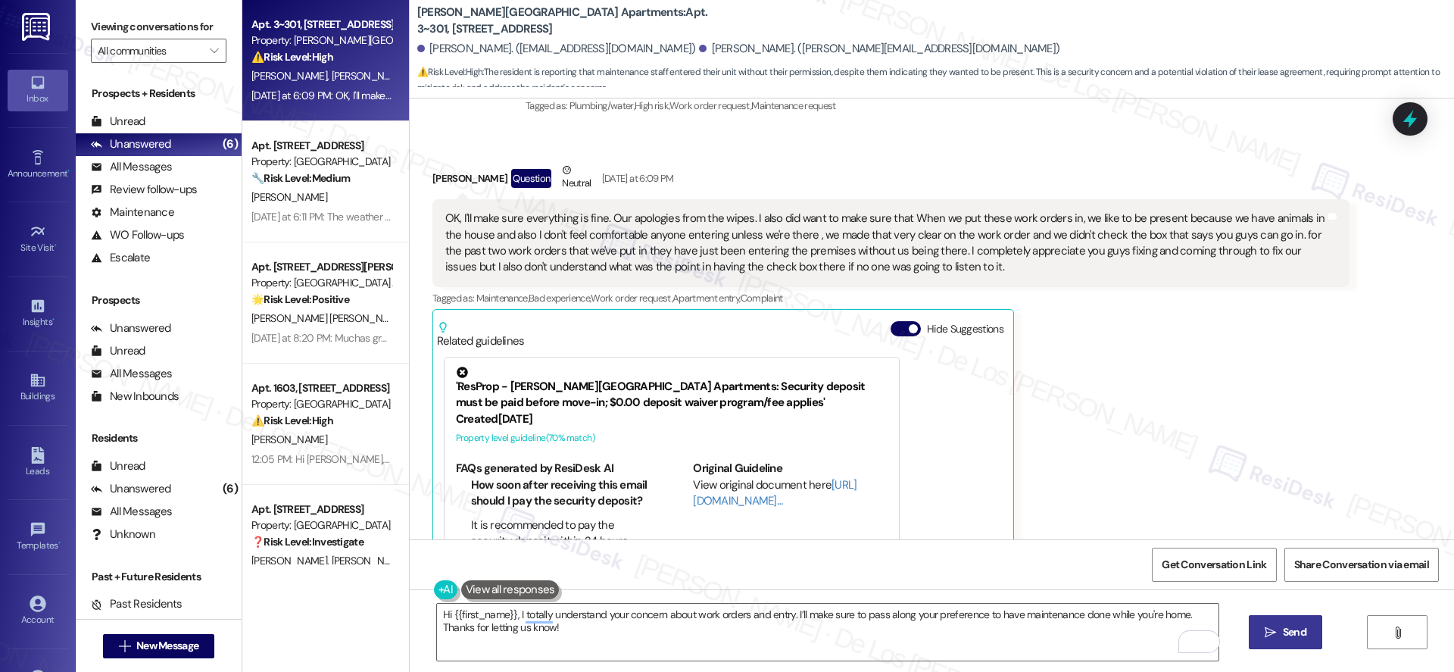
click at [1283, 632] on span "Send" at bounding box center [1294, 632] width 23 height 16
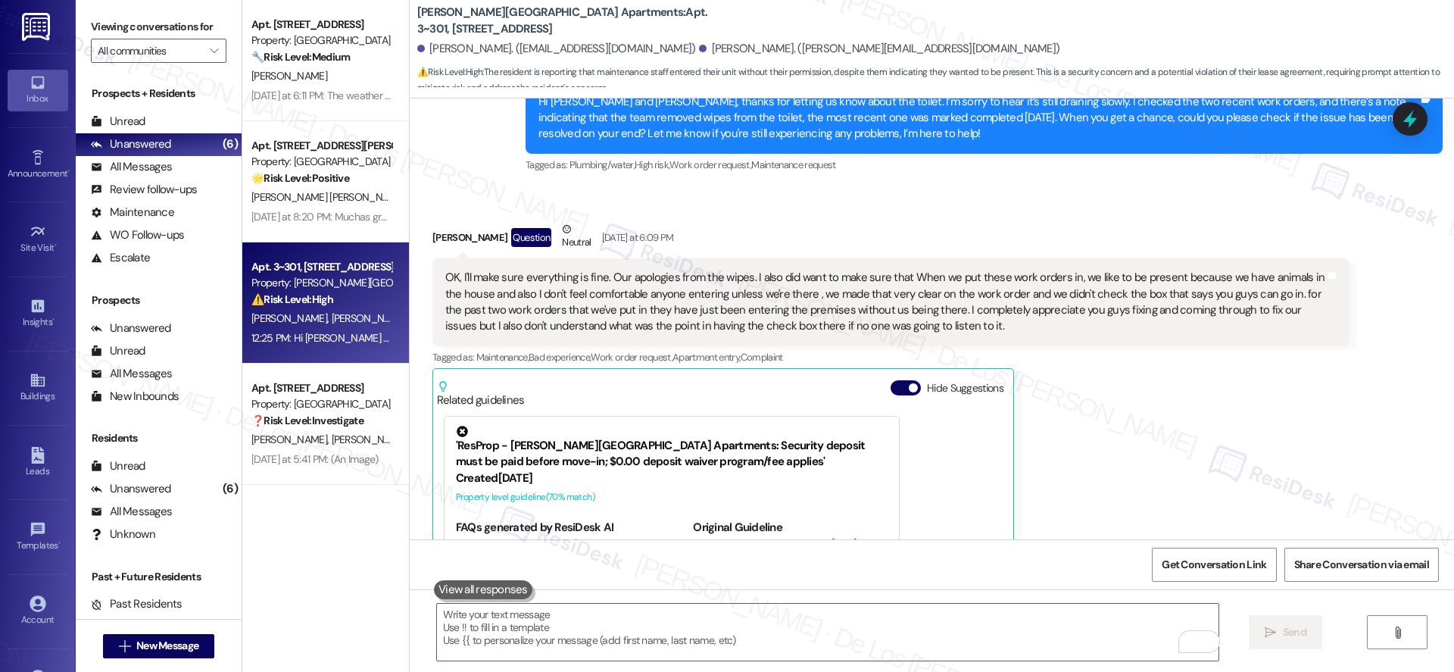
scroll to position [5527, 0]
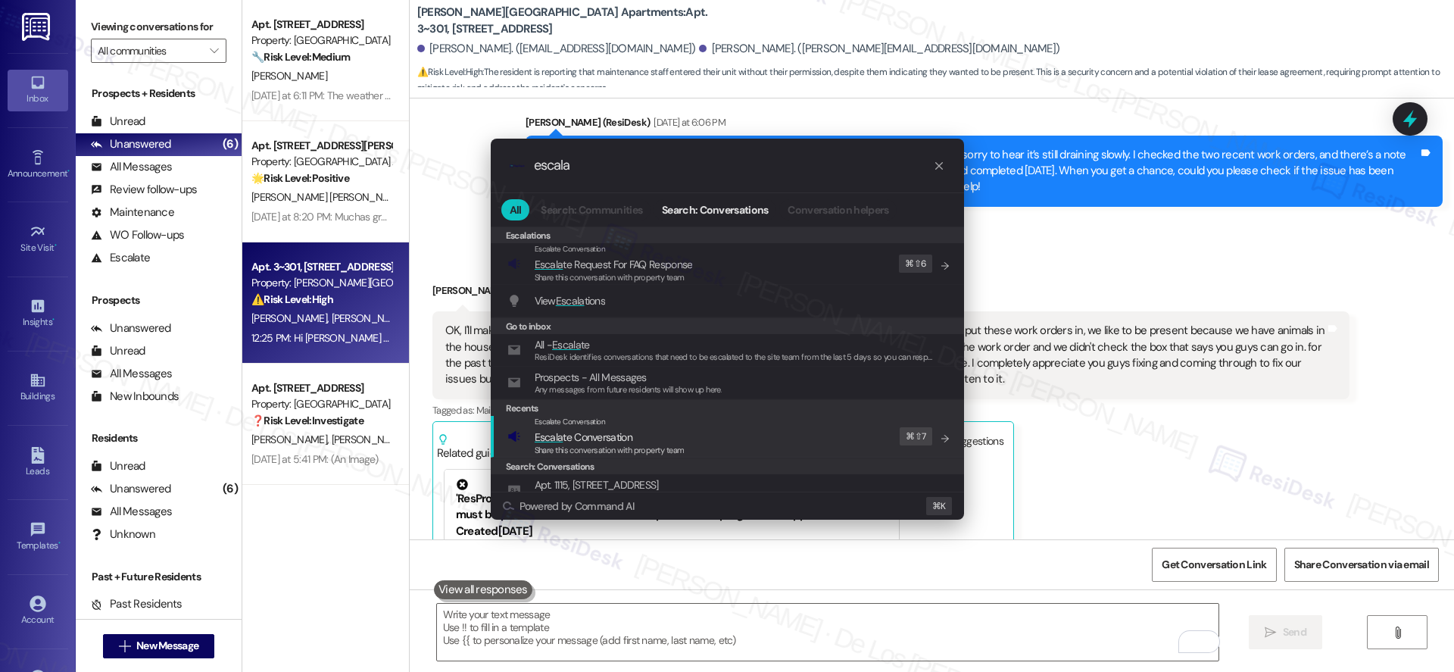
type input "escala"
click at [830, 434] on div "Escalate Conversation Escala te Conversation Share this conversation with prope…" at bounding box center [729, 436] width 443 height 41
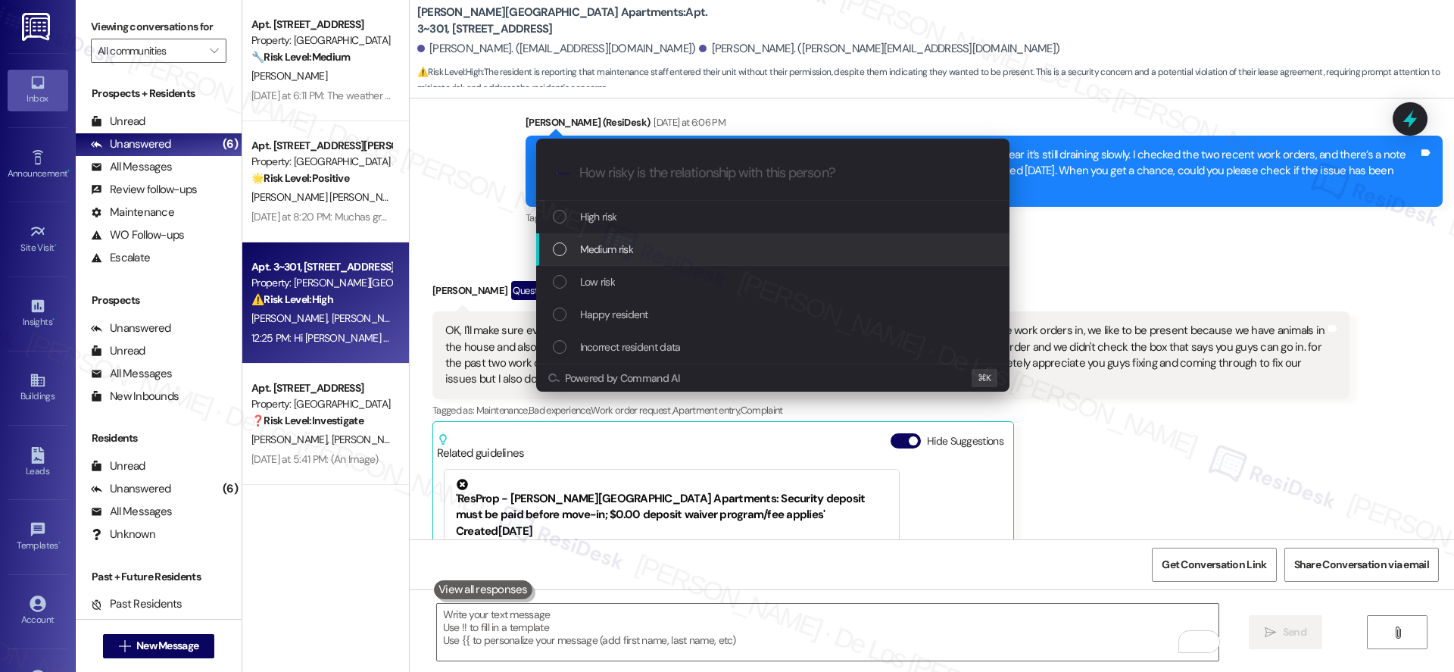
click at [740, 238] on div "Medium risk" at bounding box center [772, 249] width 473 height 33
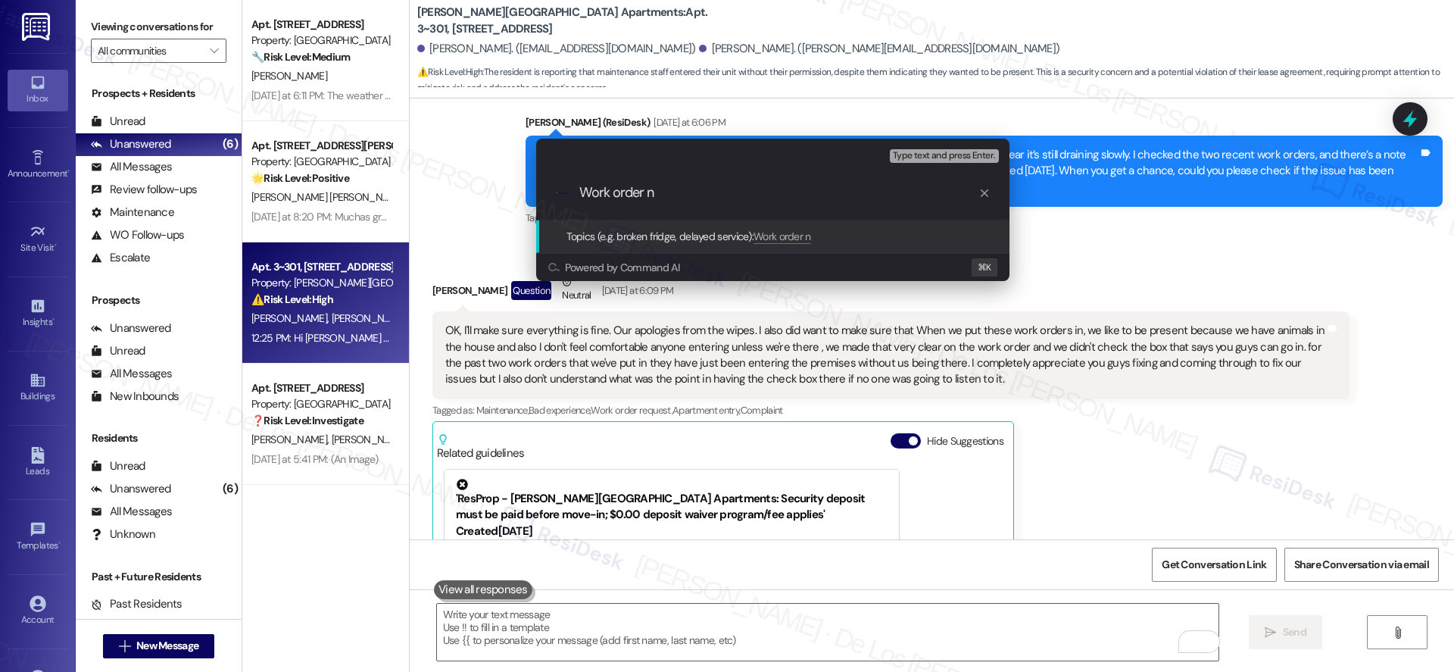
type input "Work order"
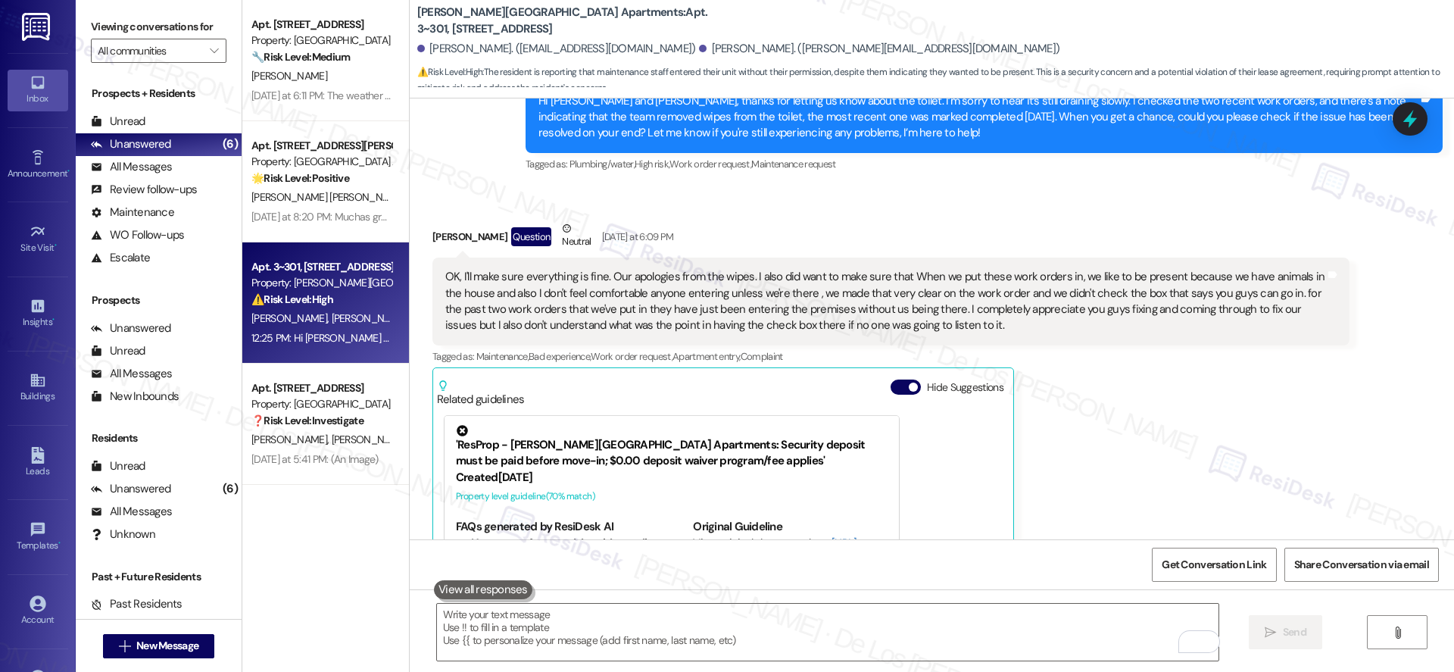
scroll to position [5819, 0]
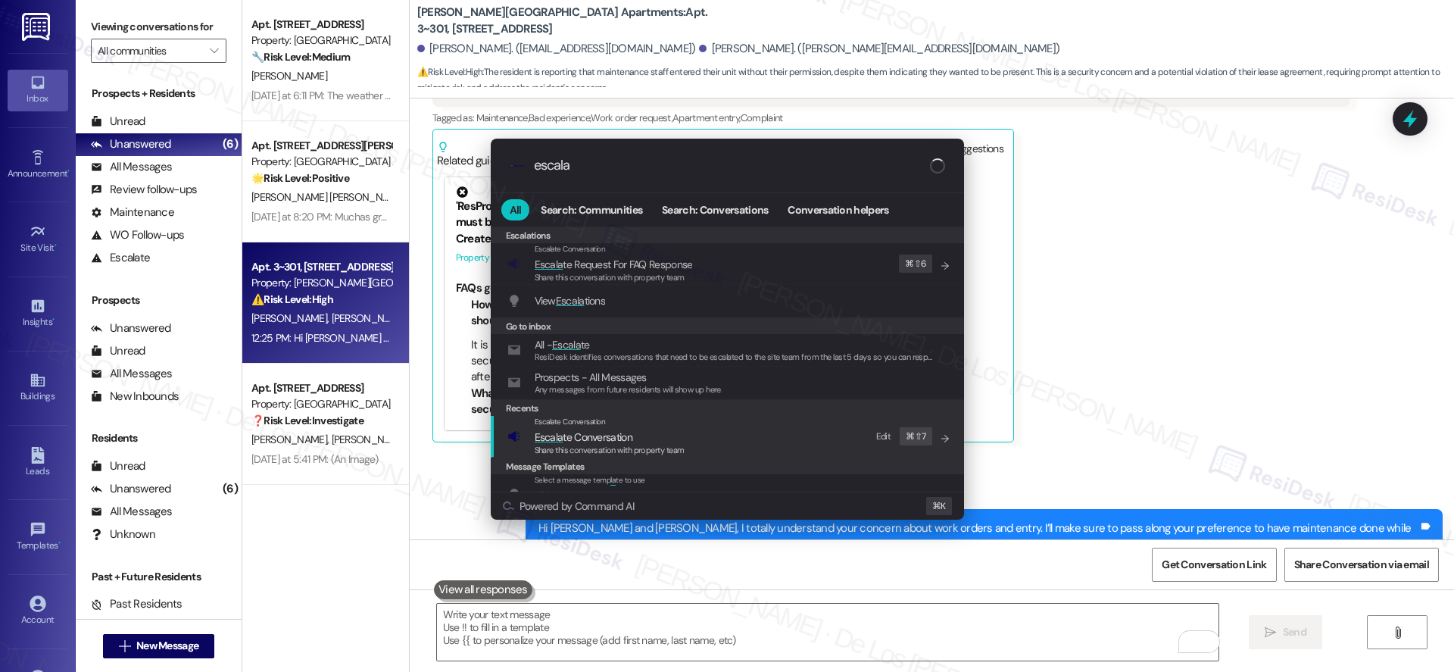
type input "escala"
drag, startPoint x: 737, startPoint y: 433, endPoint x: 705, endPoint y: 307, distance: 130.4
click at [737, 433] on div "Escalate Conversation Escala te Conversation Share this conversation with prope…" at bounding box center [729, 436] width 443 height 41
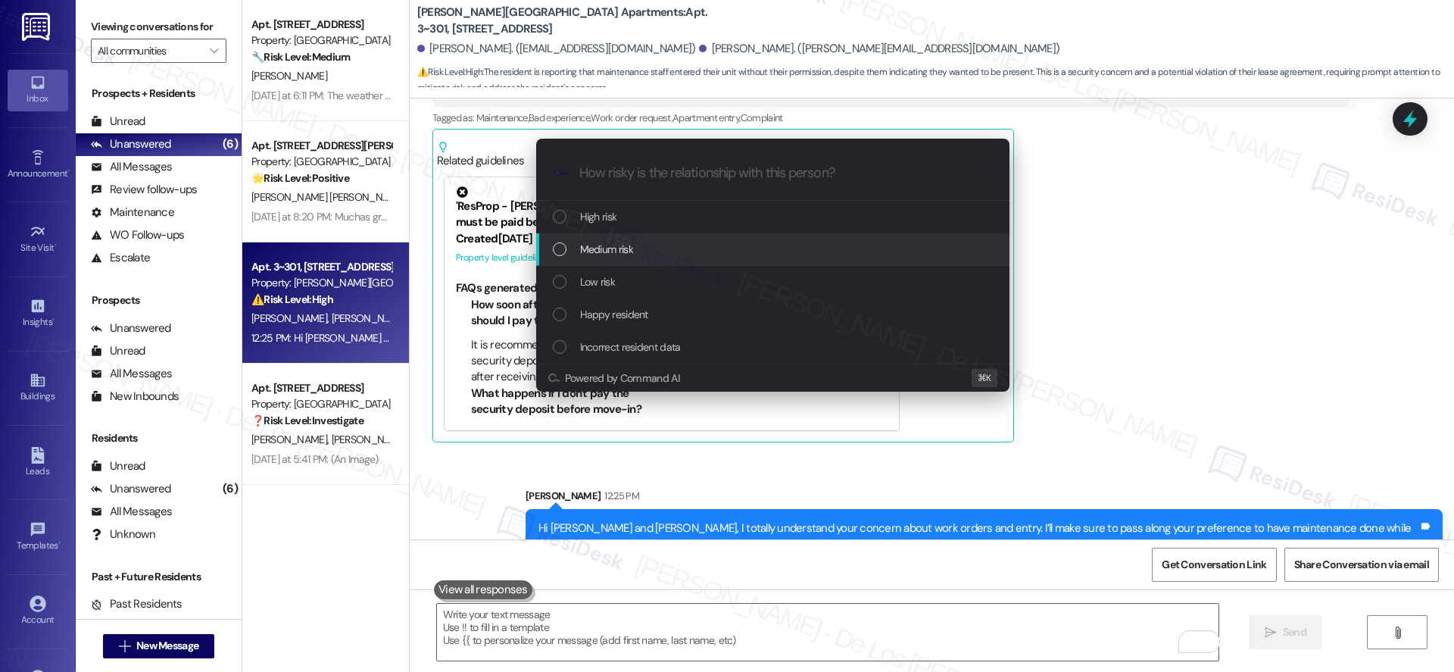
click at [670, 245] on div "Medium risk" at bounding box center [774, 249] width 443 height 17
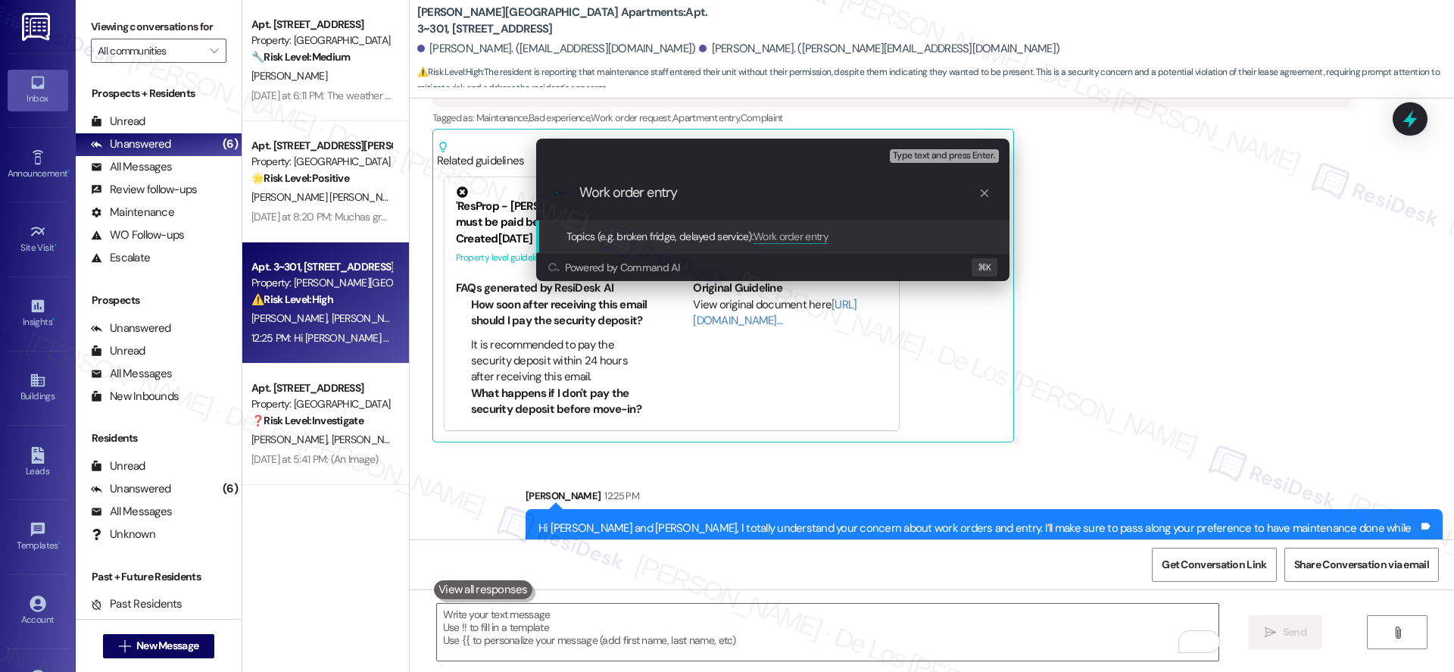
drag, startPoint x: 714, startPoint y: 195, endPoint x: 560, endPoint y: 189, distance: 153.9
click at [560, 189] on div ".cls-1{fill:#0a055f;}.cls-2{fill:#0cc4c4;} resideskLogoBlueOrange Work order en…" at bounding box center [772, 193] width 473 height 54
click at [661, 198] on input "Entry in the unit - preferred to be home during the maintenance visit" at bounding box center [778, 193] width 399 height 16
click at [669, 195] on input "Entry in the unit - preferred to be home during the maintenance visit" at bounding box center [778, 193] width 399 height 16
type input "Entry in the unit concern - preferred to be home during the maintenance visit"
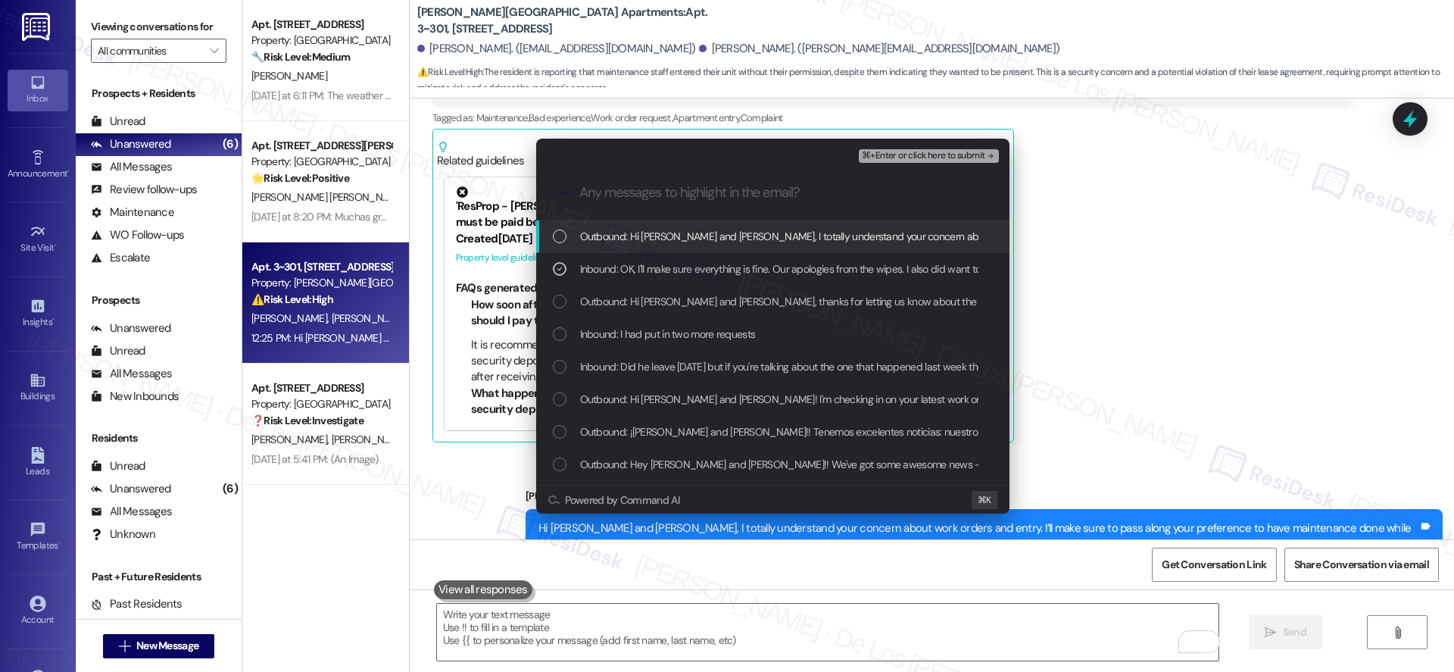
click at [896, 158] on span "⌘+Enter or click here to submit" at bounding box center [923, 156] width 123 height 11
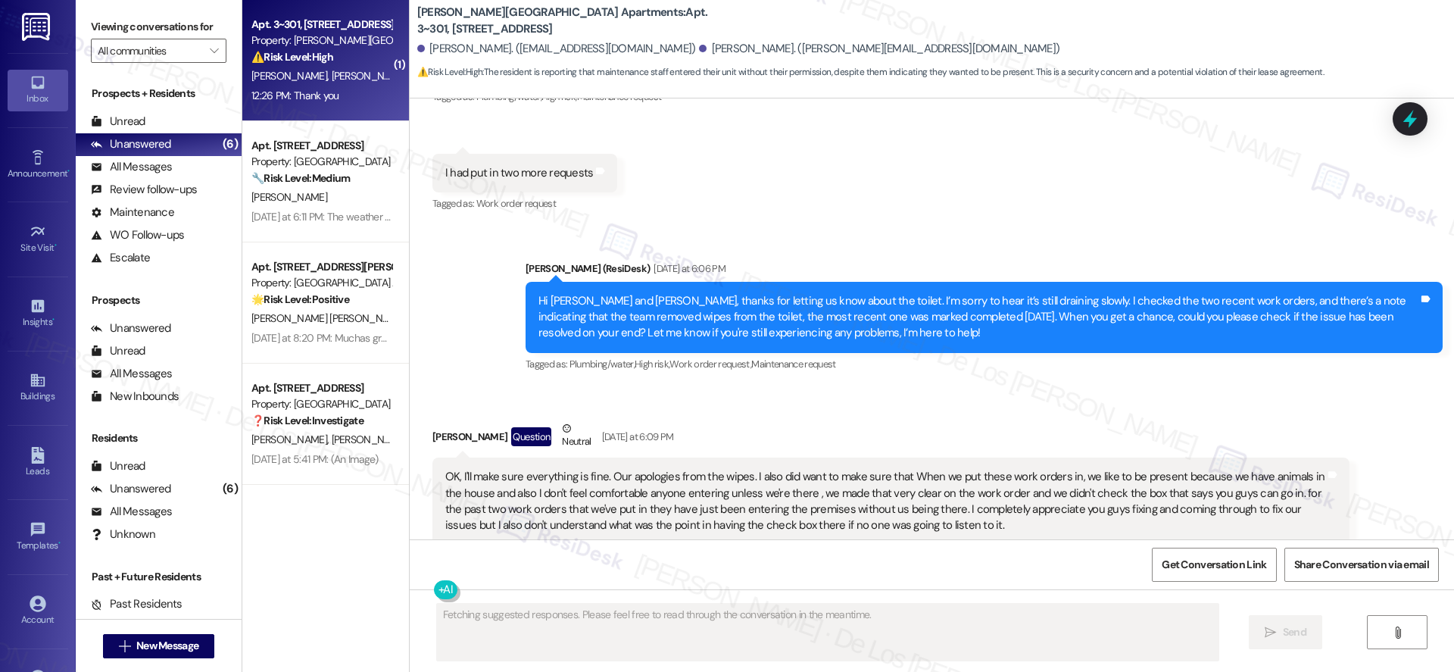
scroll to position [5701, 0]
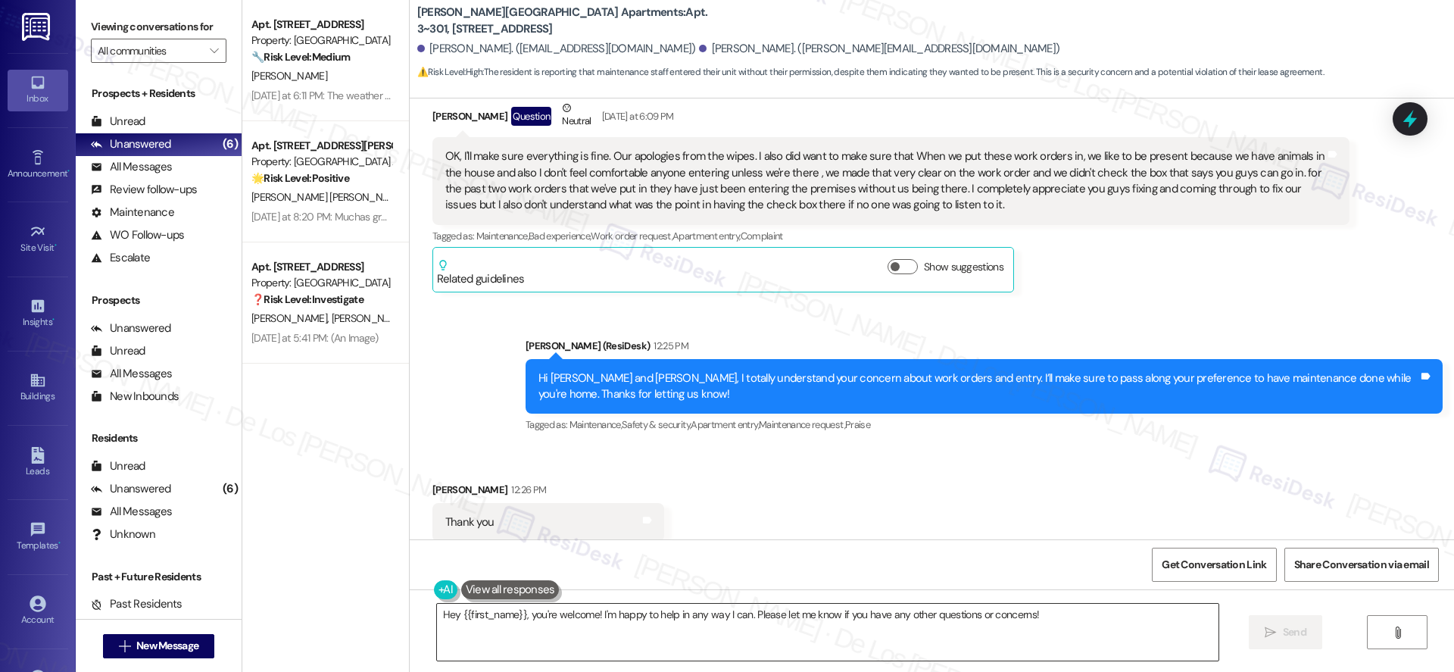
click at [623, 633] on textarea "Hey {{first_name}}, you're welcome! I'm happy to help in any way I can. Please …" at bounding box center [828, 632] width 782 height 57
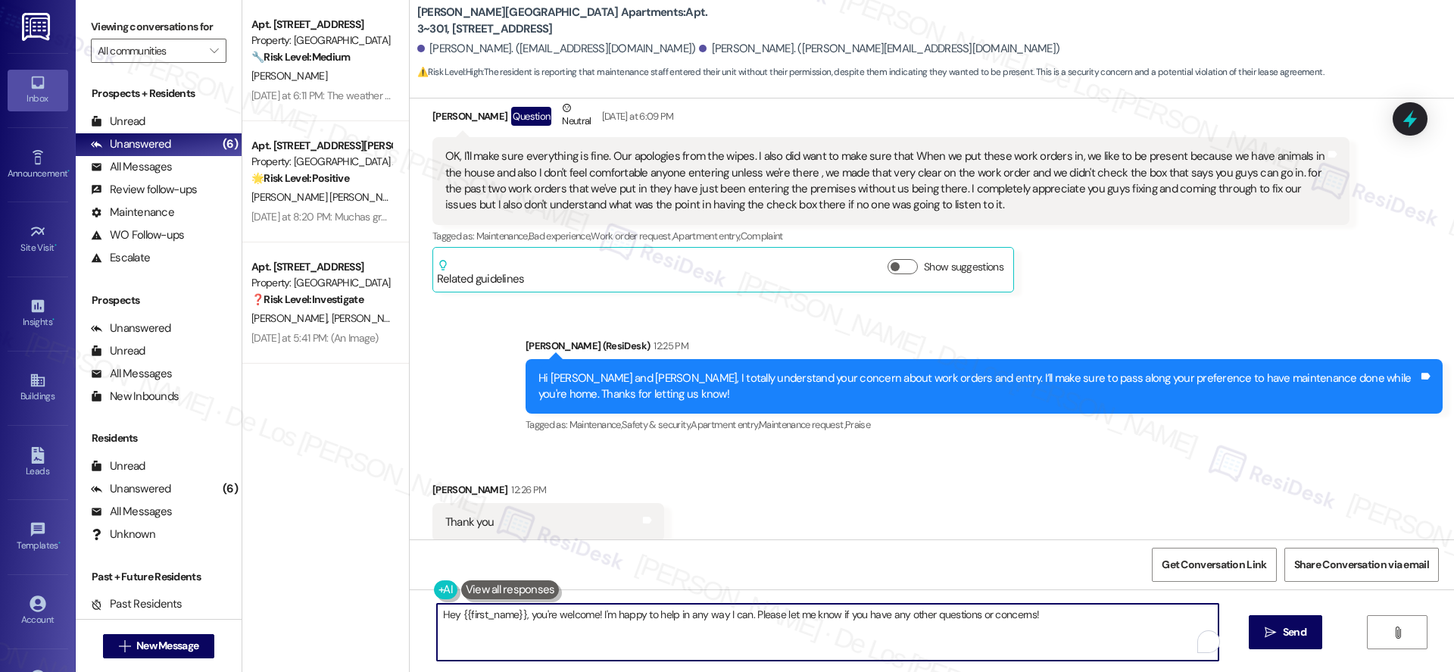
click at [623, 633] on textarea "Hey {{first_name}}, you're welcome! I'm happy to help in any way I can. Please …" at bounding box center [828, 632] width 782 height 57
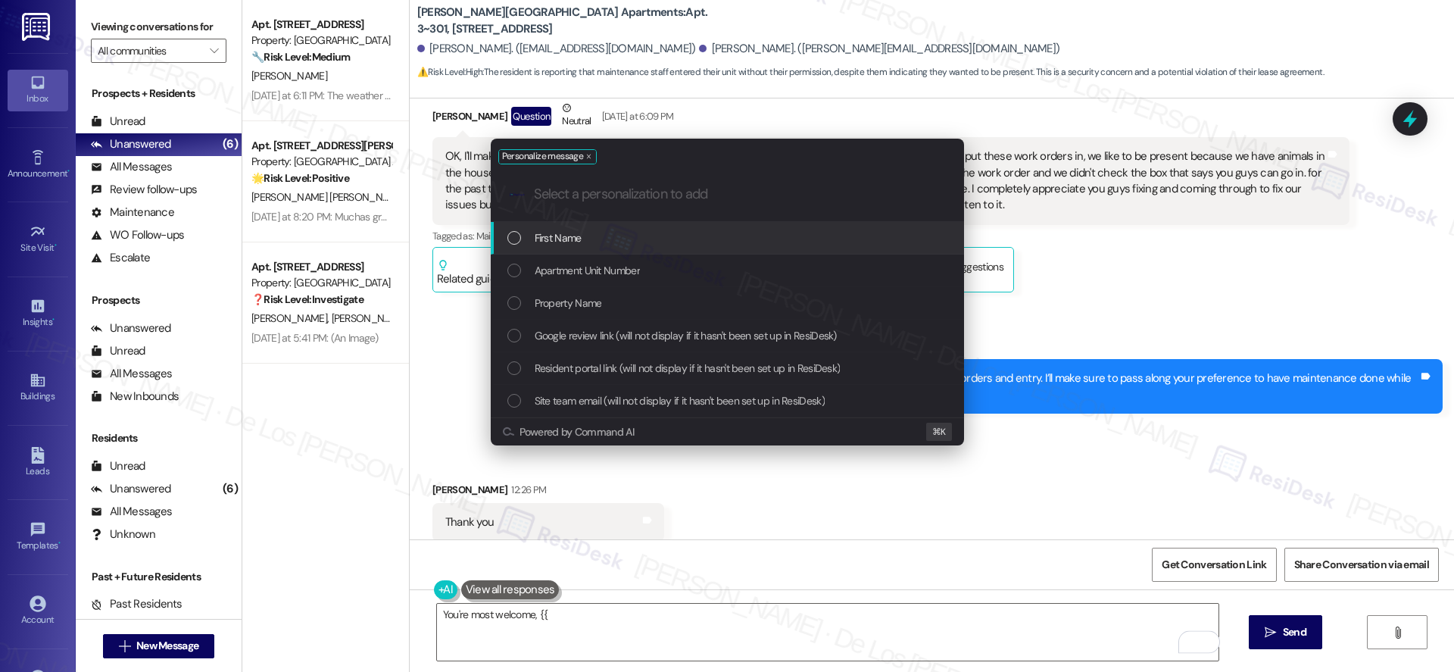
click at [666, 242] on div "First Name" at bounding box center [729, 238] width 443 height 17
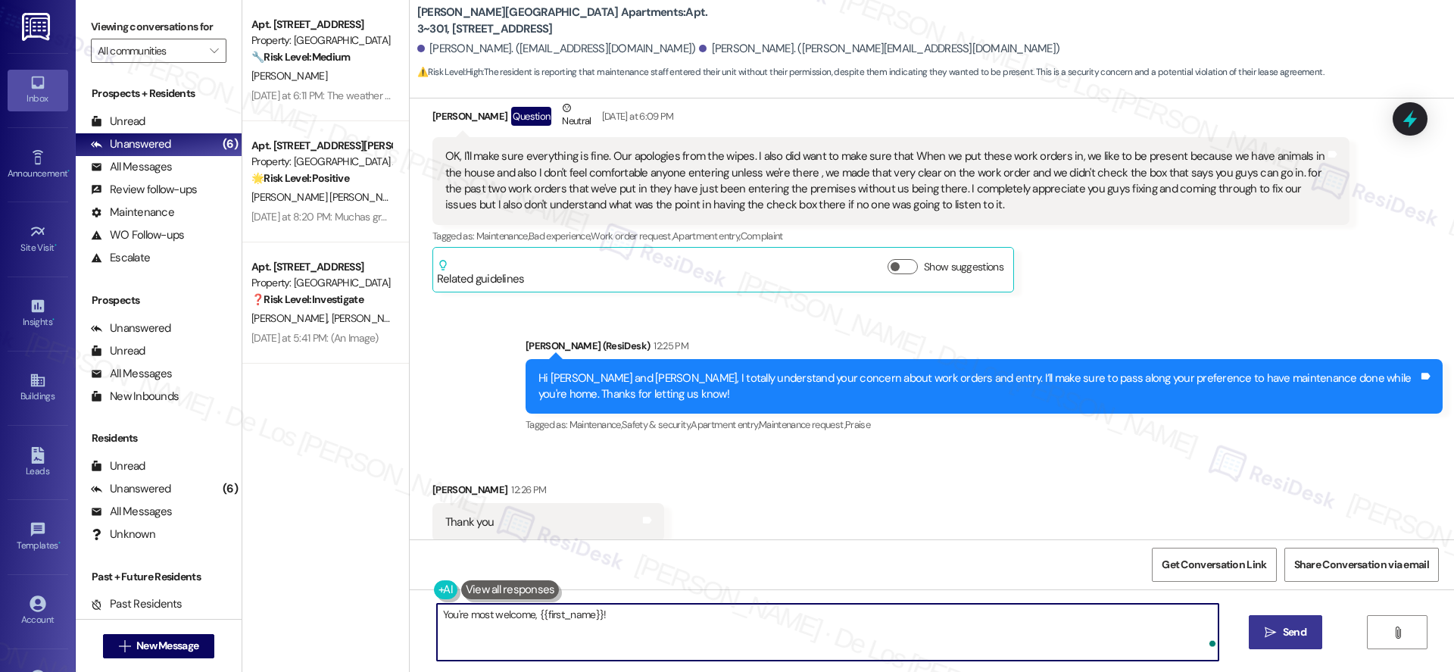
type textarea "You're most welcome, {{first_name}}!"
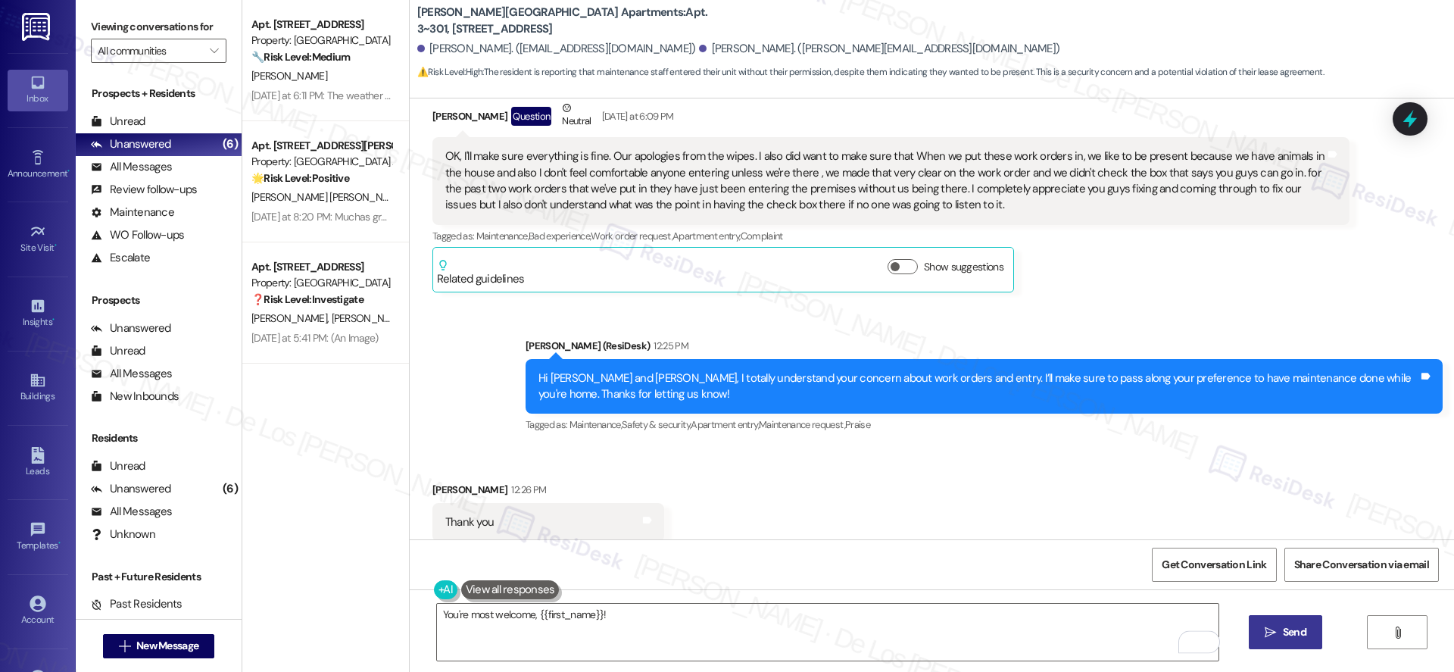
click at [1251, 639] on button " Send" at bounding box center [1285, 632] width 73 height 34
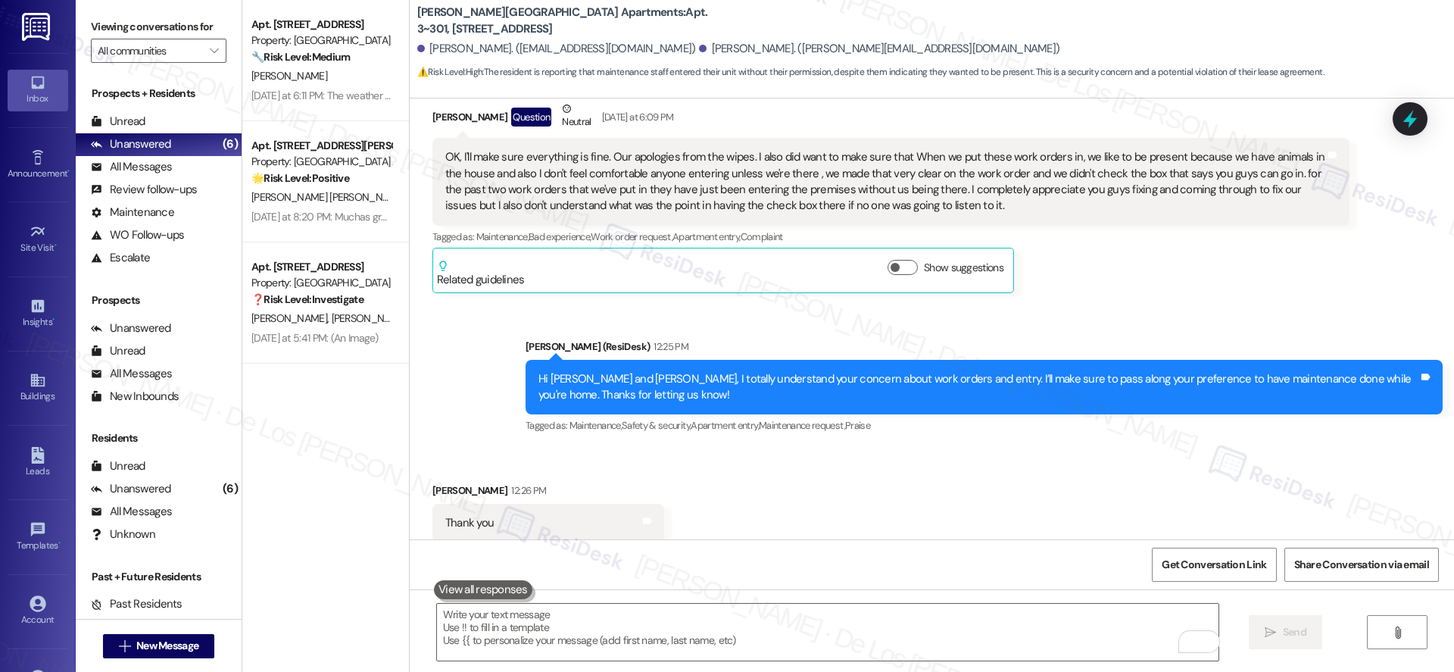
scroll to position [5806, 0]
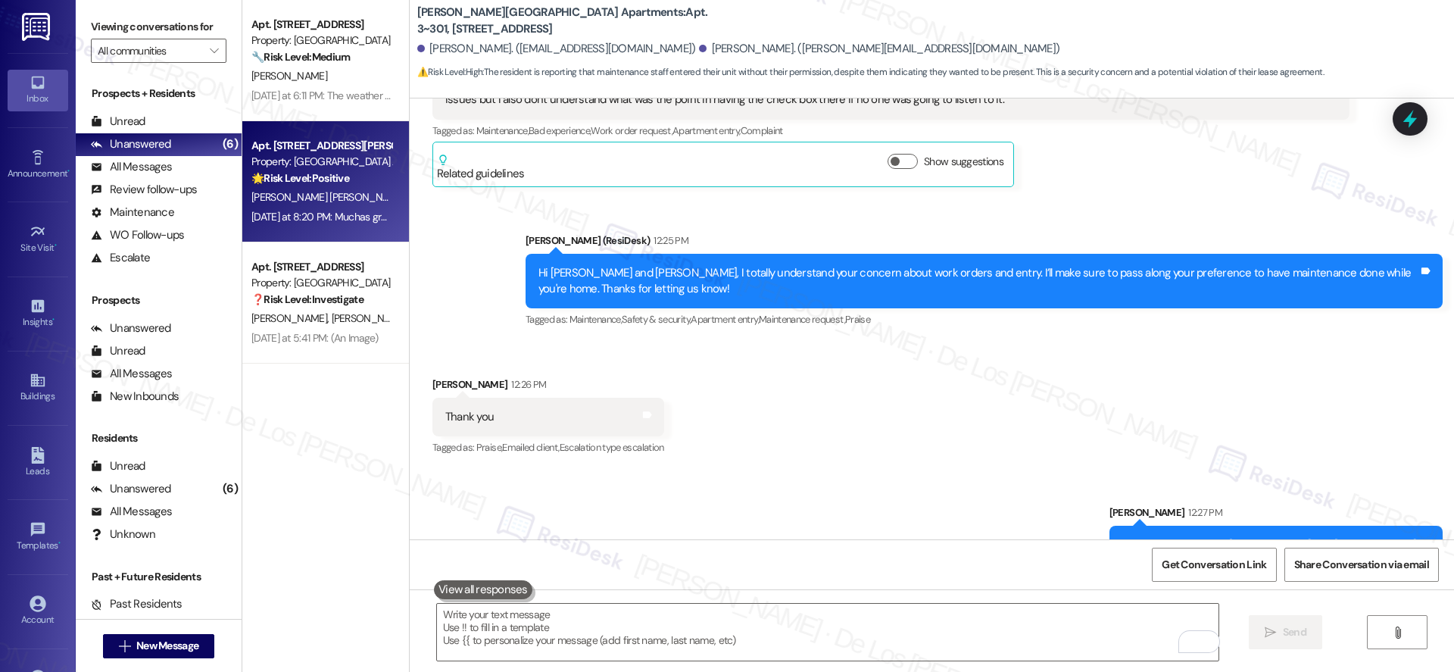
click at [341, 169] on div "Property: [GEOGRAPHIC_DATA] Apartments" at bounding box center [321, 162] width 140 height 16
type textarea "Fetching suggested responses. Please feel free to read through the conversation…"
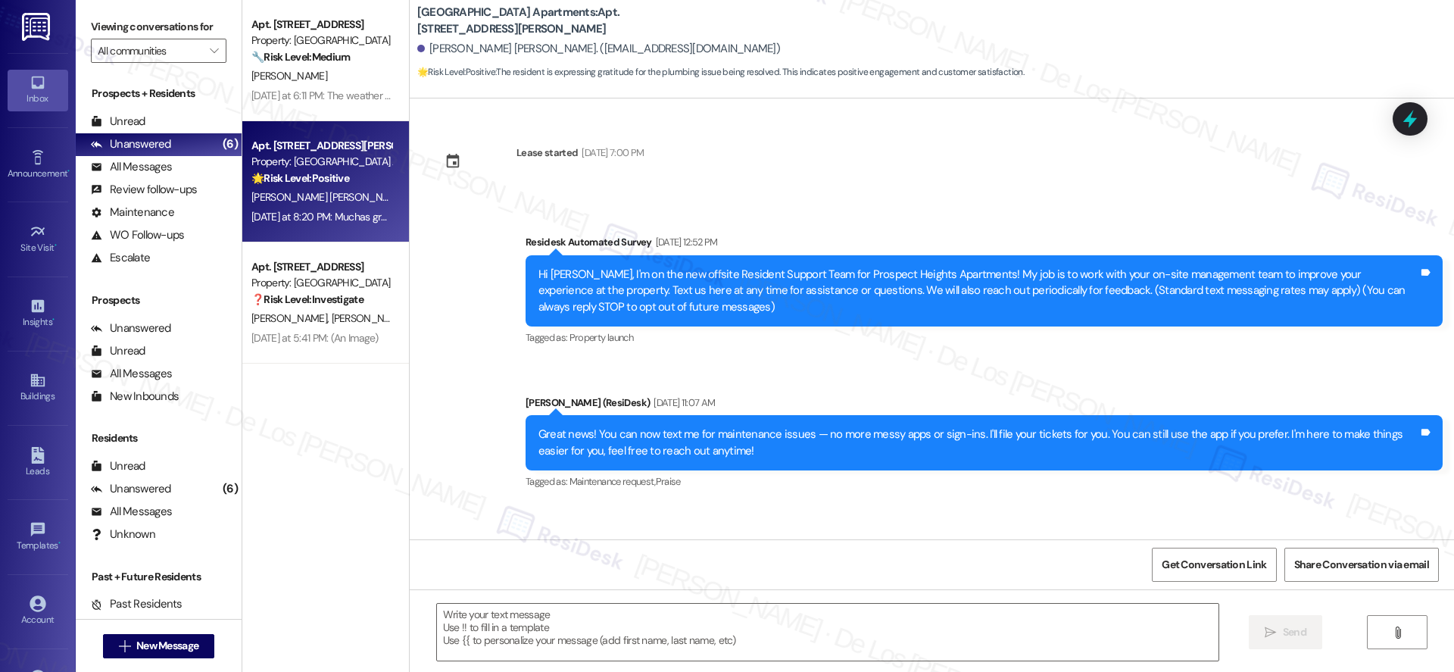
scroll to position [11915, 0]
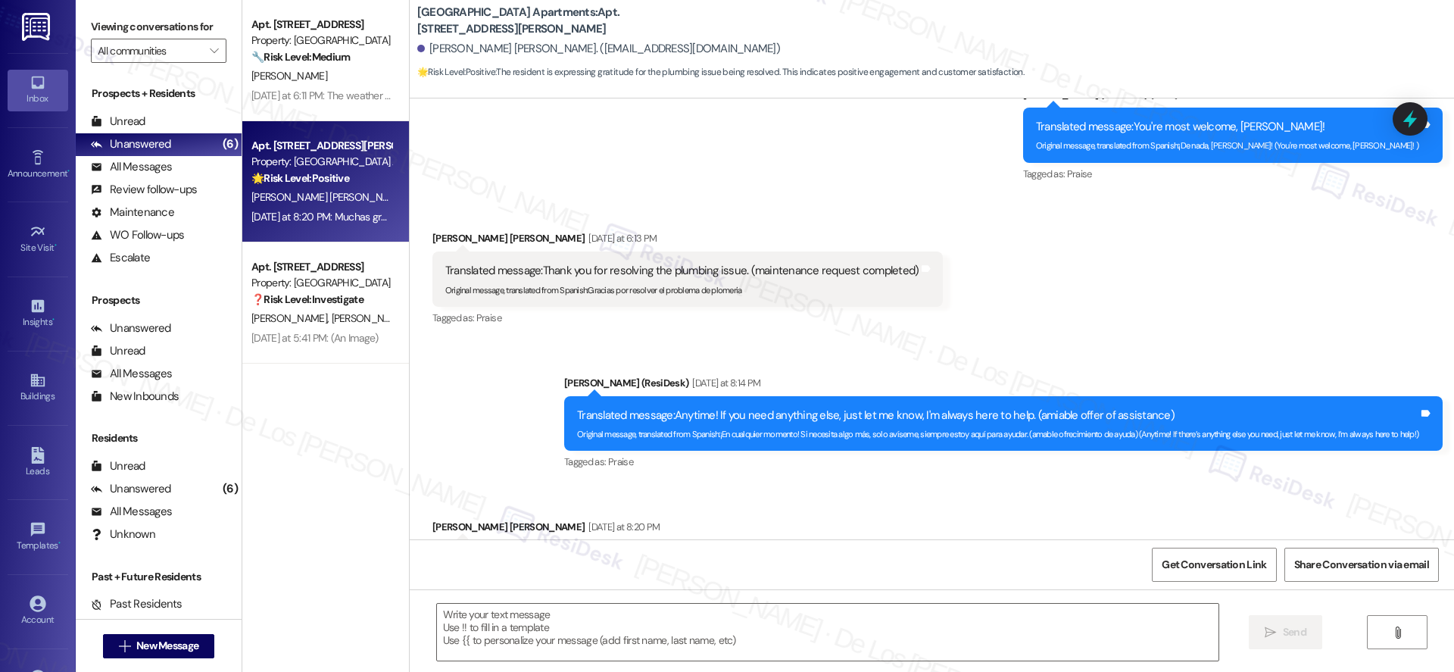
type textarea "Fetching suggested responses. Please feel free to read through the conversation…"
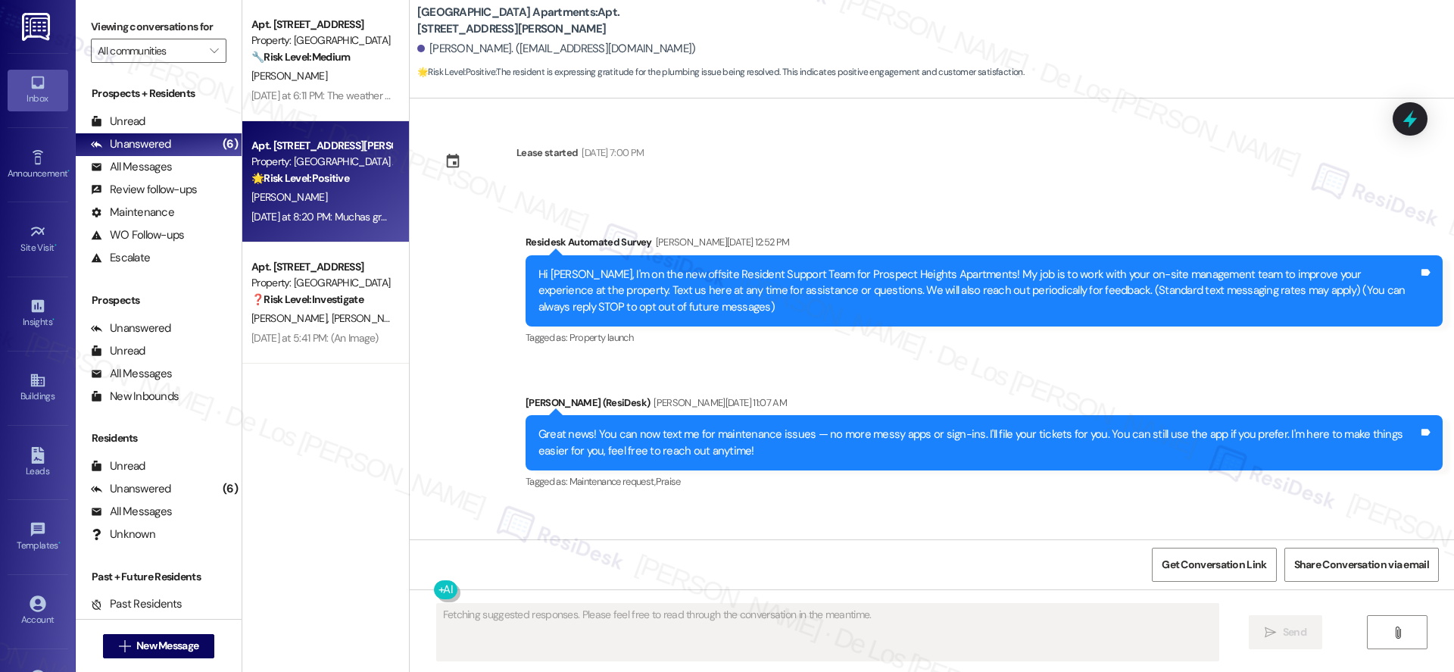
scroll to position [11915, 0]
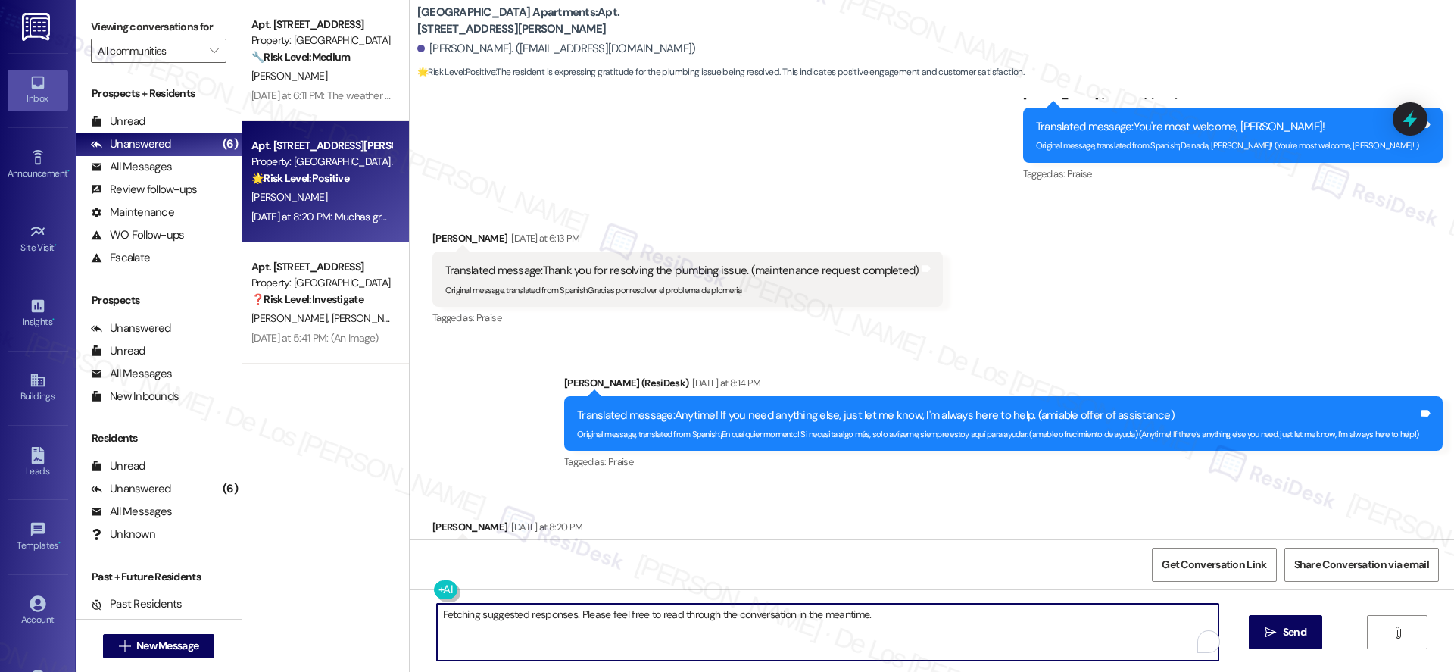
click at [762, 632] on textarea "Fetching suggested responses. Please feel free to read through the conversation…" at bounding box center [828, 632] width 782 height 57
click at [763, 632] on textarea "Fetching suggested responses. Please feel free to read through the conversation…" at bounding box center [828, 632] width 782 height 57
type textarea "😊"
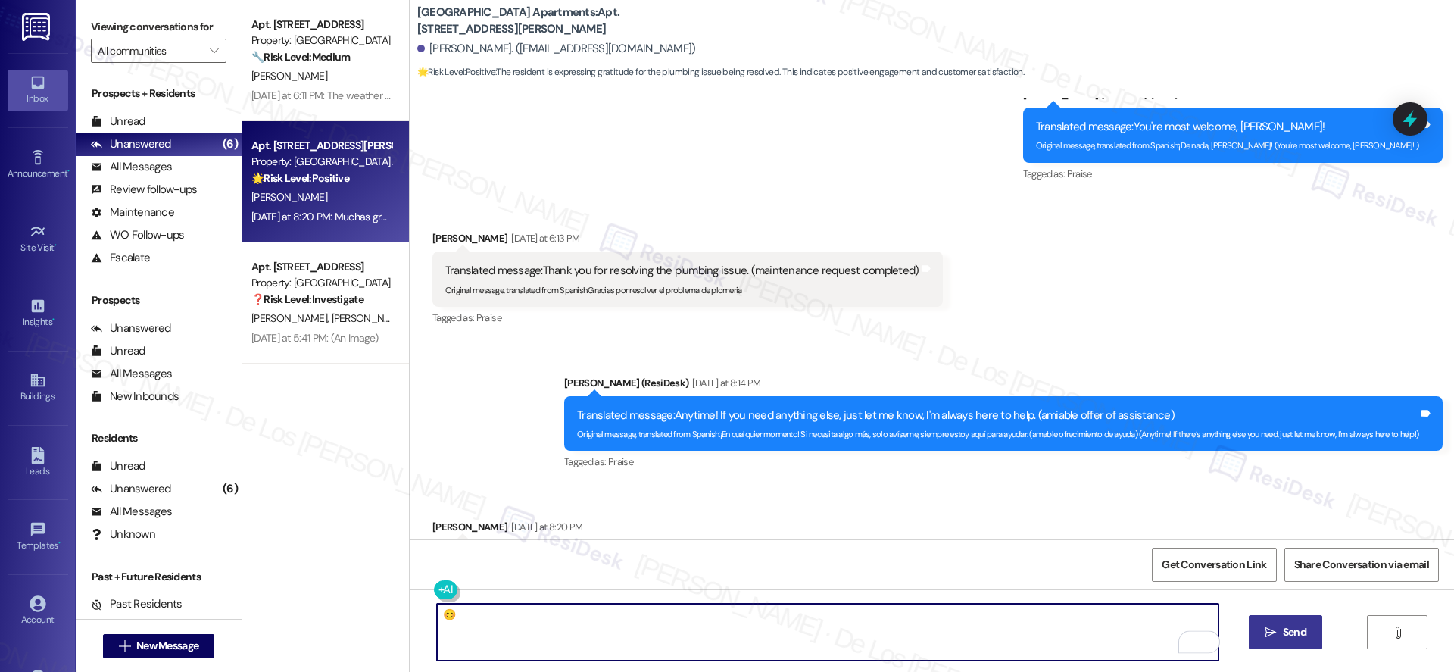
click at [1277, 638] on span " Send" at bounding box center [1286, 632] width 48 height 16
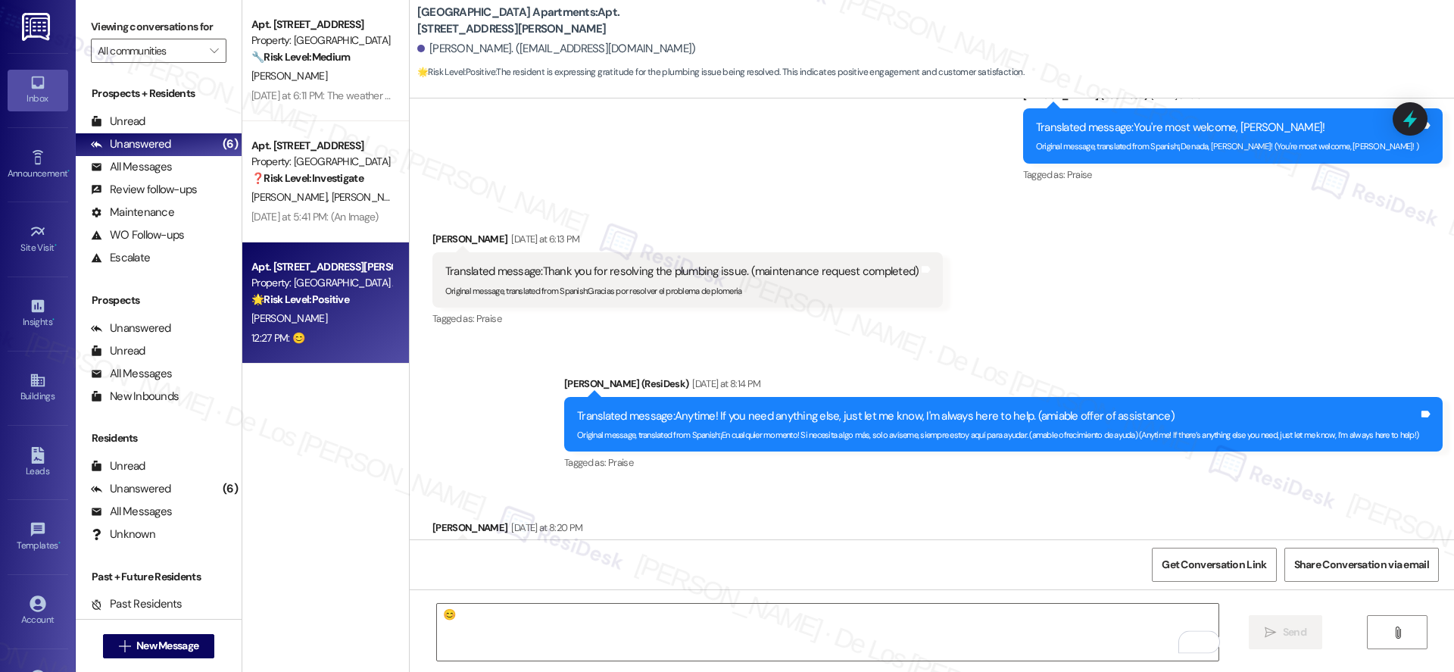
scroll to position [12020, 0]
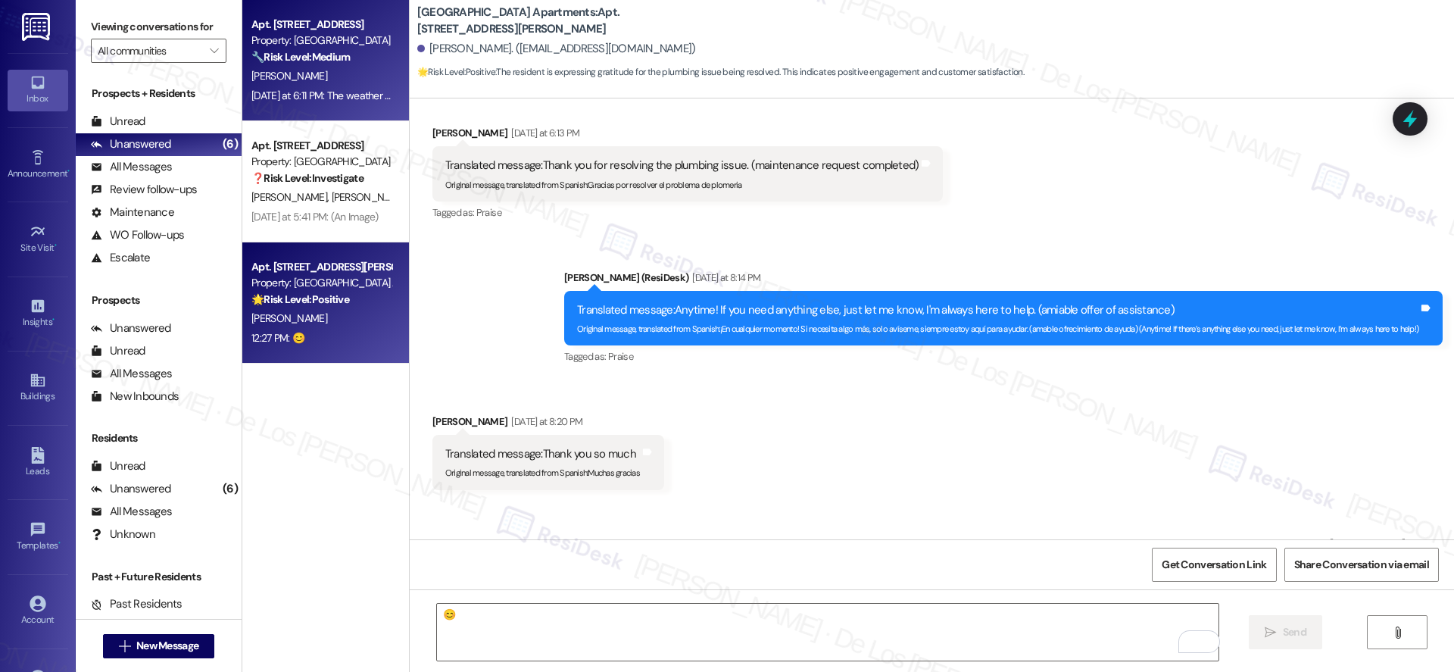
click at [345, 89] on div "Yesterday at 6:11 PM: The weather stripping on the side of the door wasn't chec…" at bounding box center [517, 96] width 533 height 14
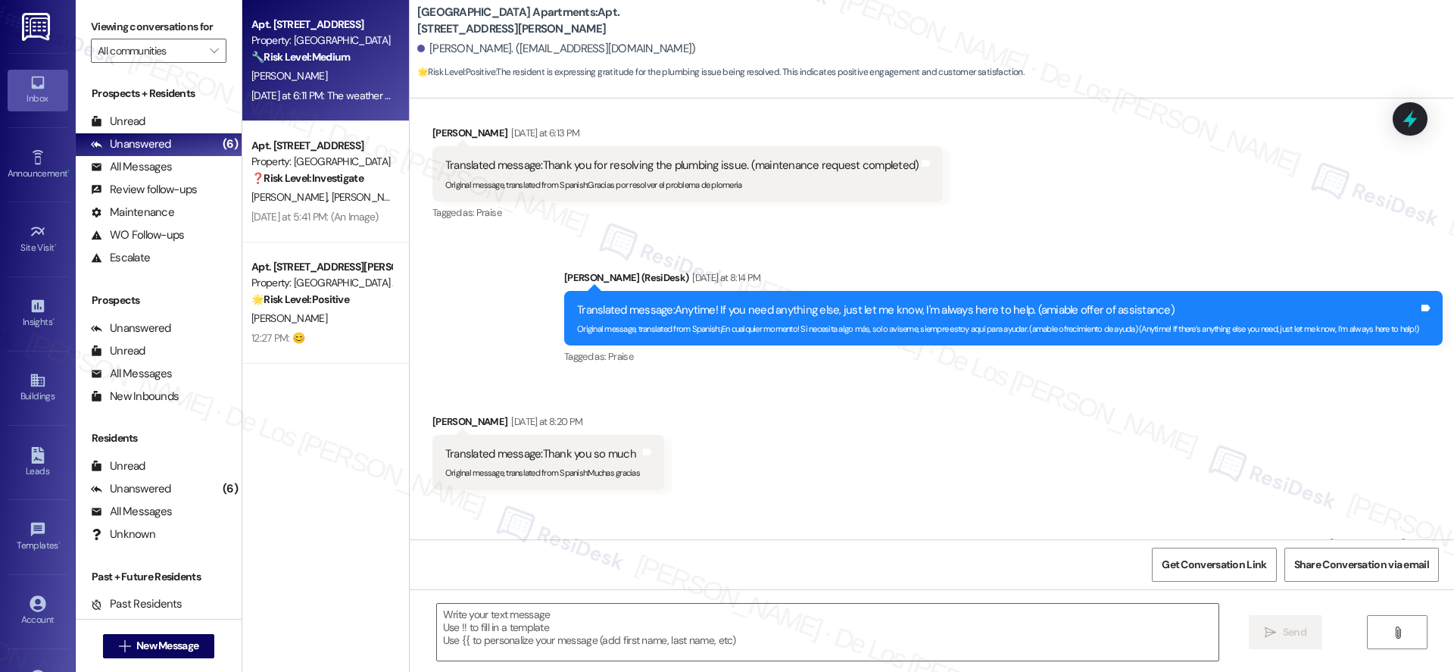
type textarea "Fetching suggested responses. Please feel free to read through the conversation…"
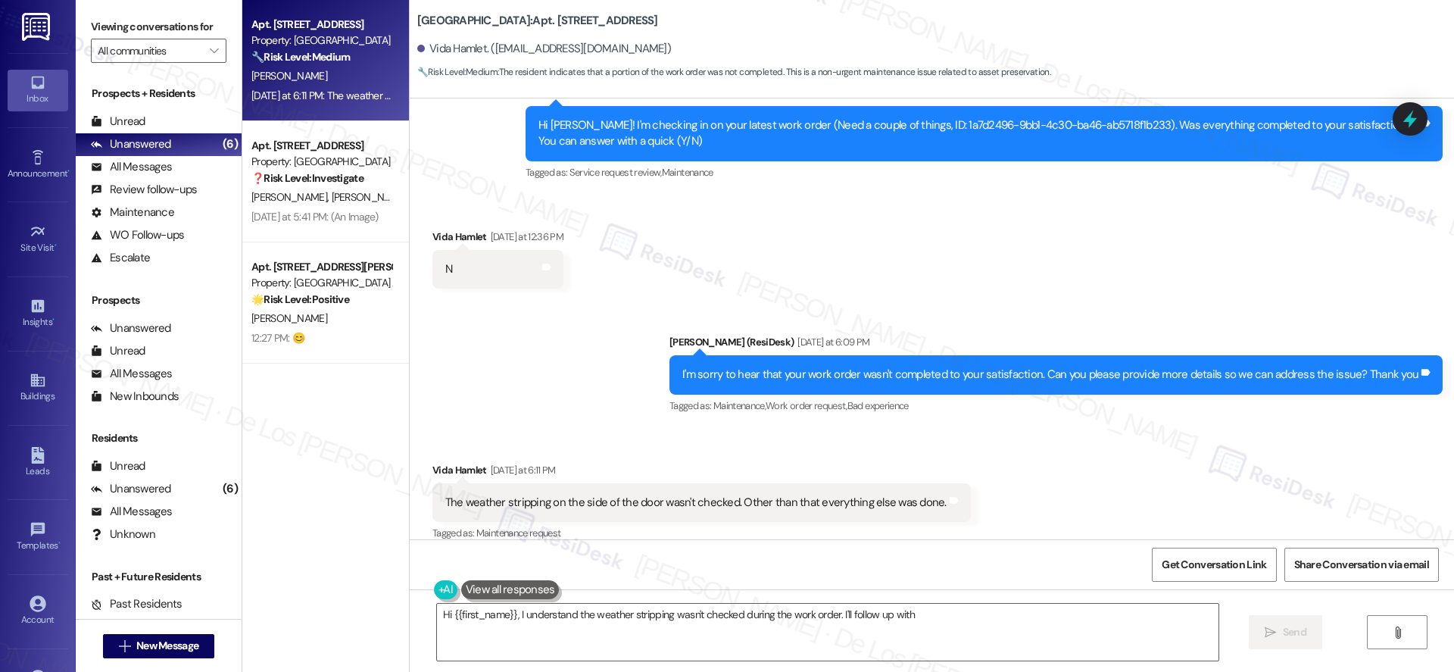
scroll to position [1903, 0]
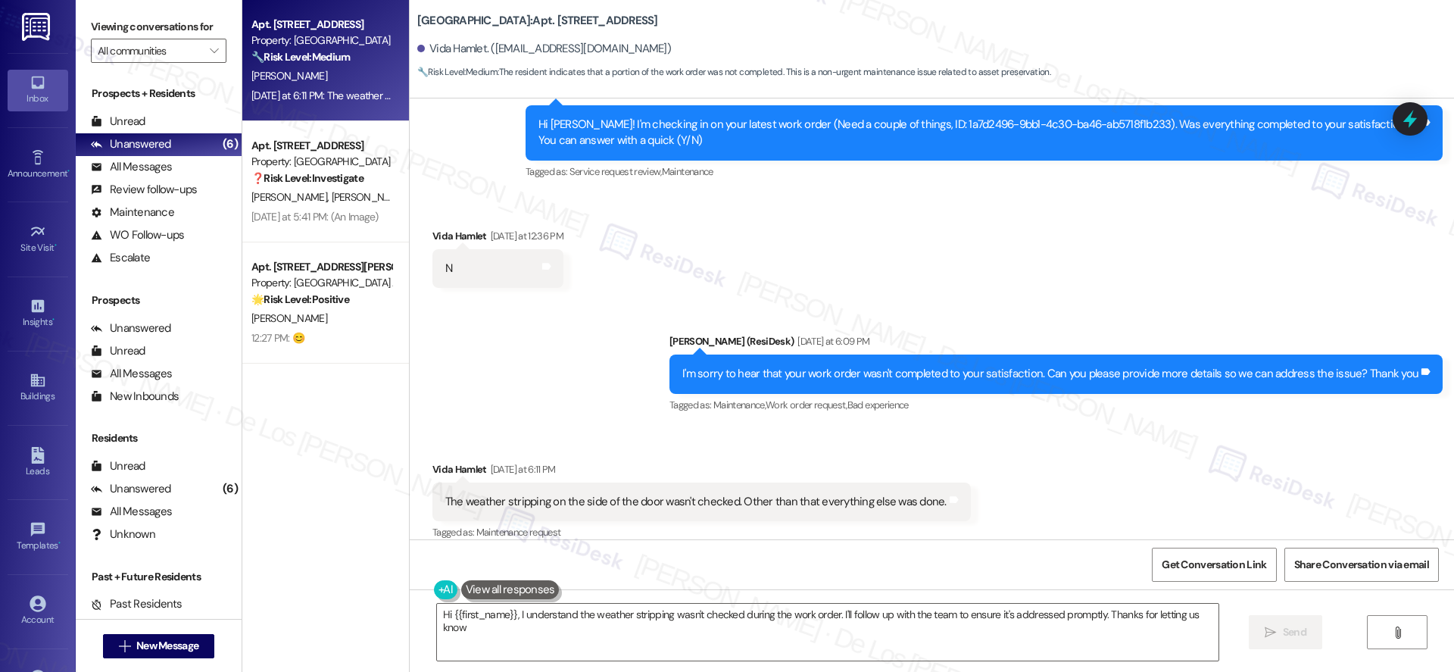
type textarea "Hi {{first_name}}, I understand the weather stripping wasn't checked during the…"
